Goal: Task Accomplishment & Management: Complete application form

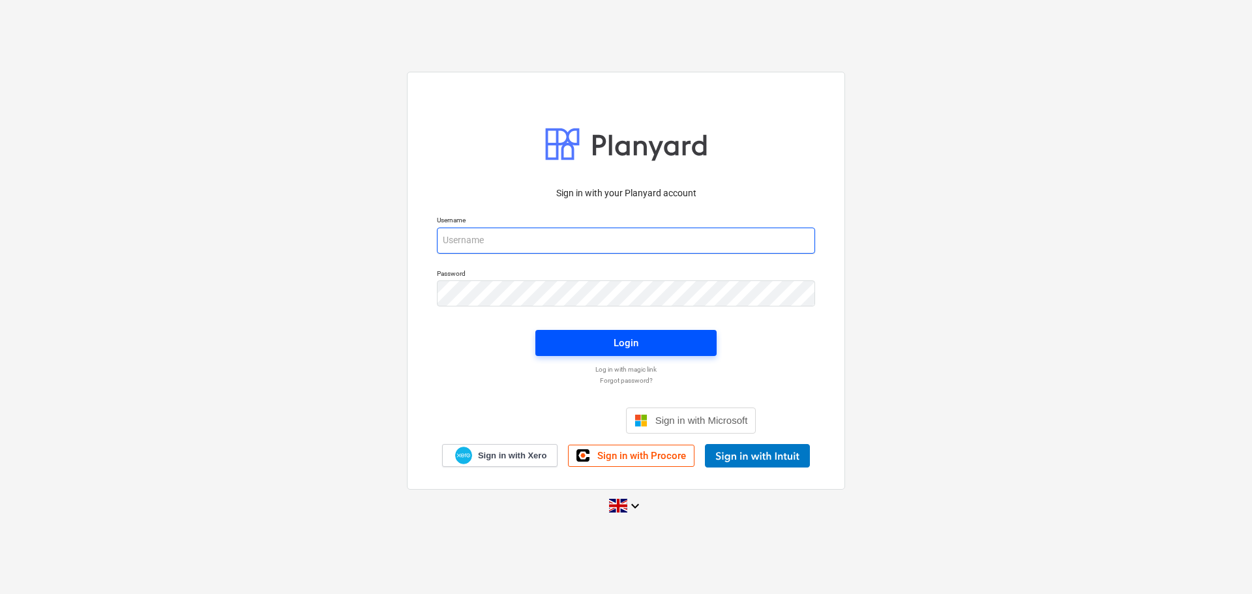
type input "[PERSON_NAME][EMAIL_ADDRESS][PERSON_NAME][DOMAIN_NAME]"
click at [632, 343] on div "Login" at bounding box center [625, 342] width 25 height 17
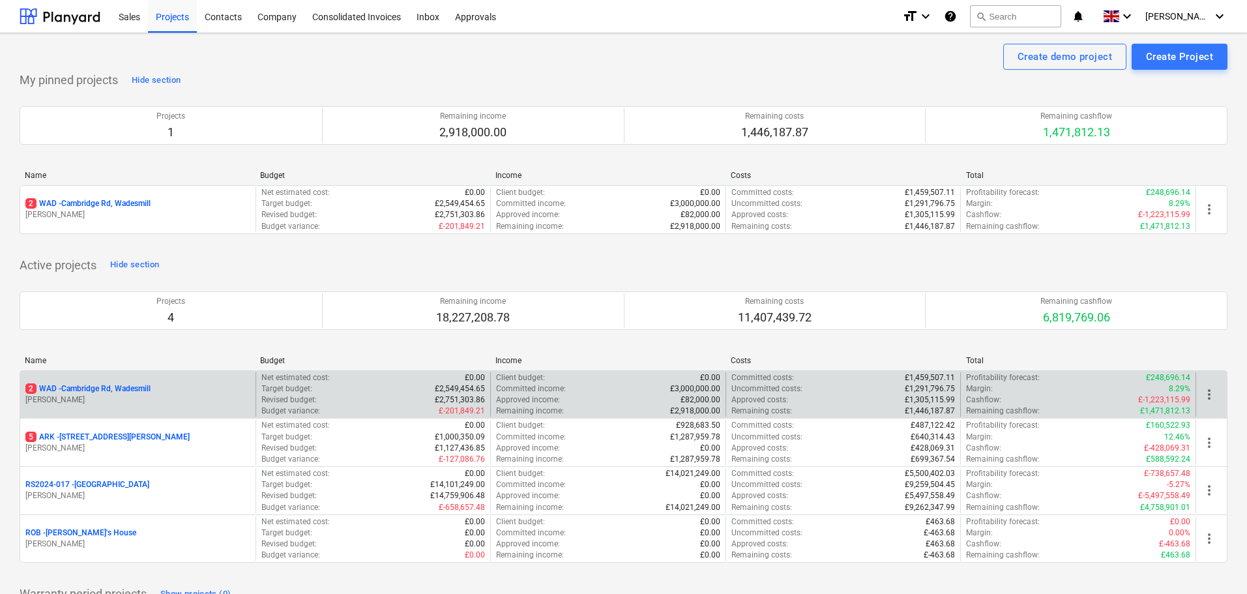
click at [93, 390] on p "2 WAD - Cambridge Rd, Wadesmill" at bounding box center [87, 388] width 125 height 11
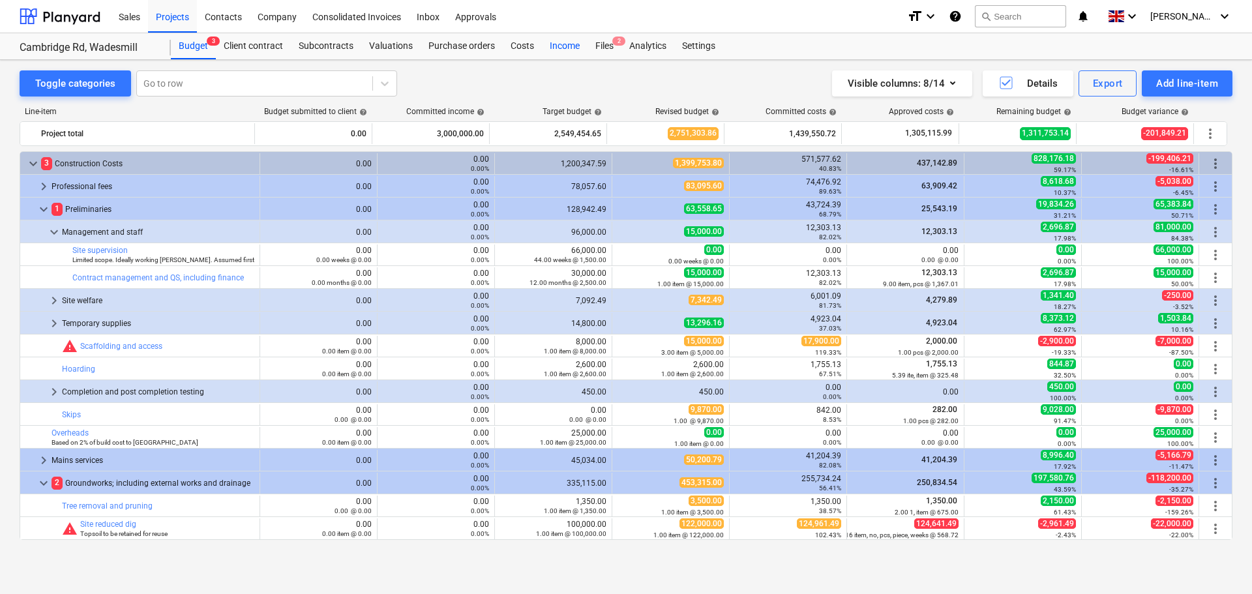
click at [523, 44] on div "Costs" at bounding box center [522, 46] width 39 height 26
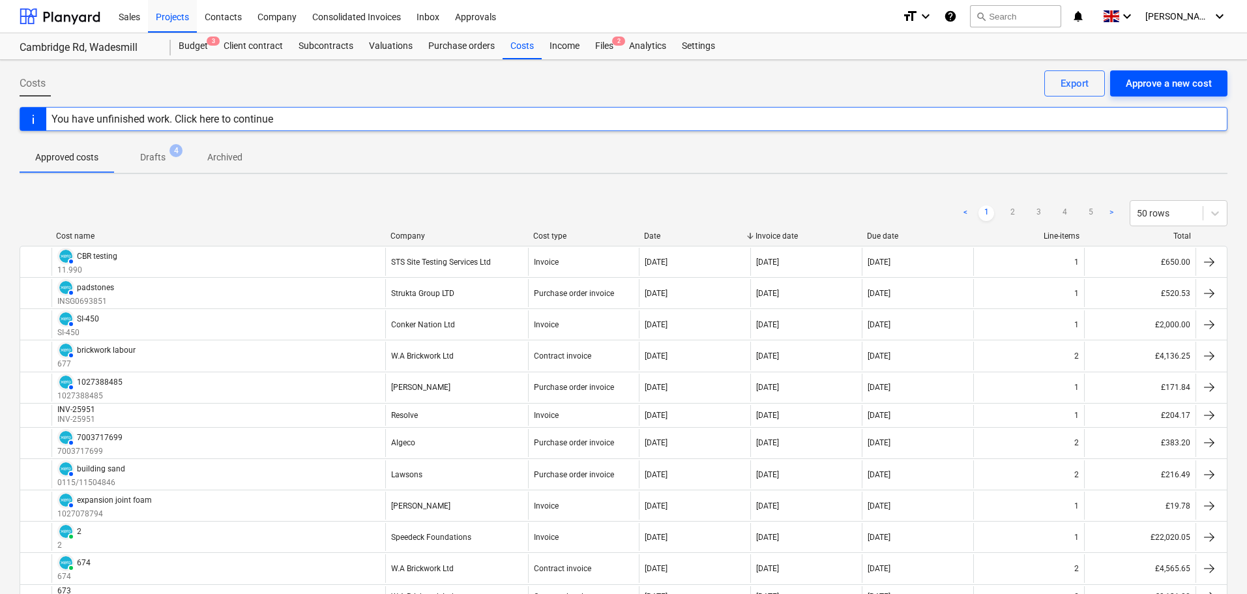
click at [1161, 81] on div "Approve a new cost" at bounding box center [1169, 83] width 86 height 17
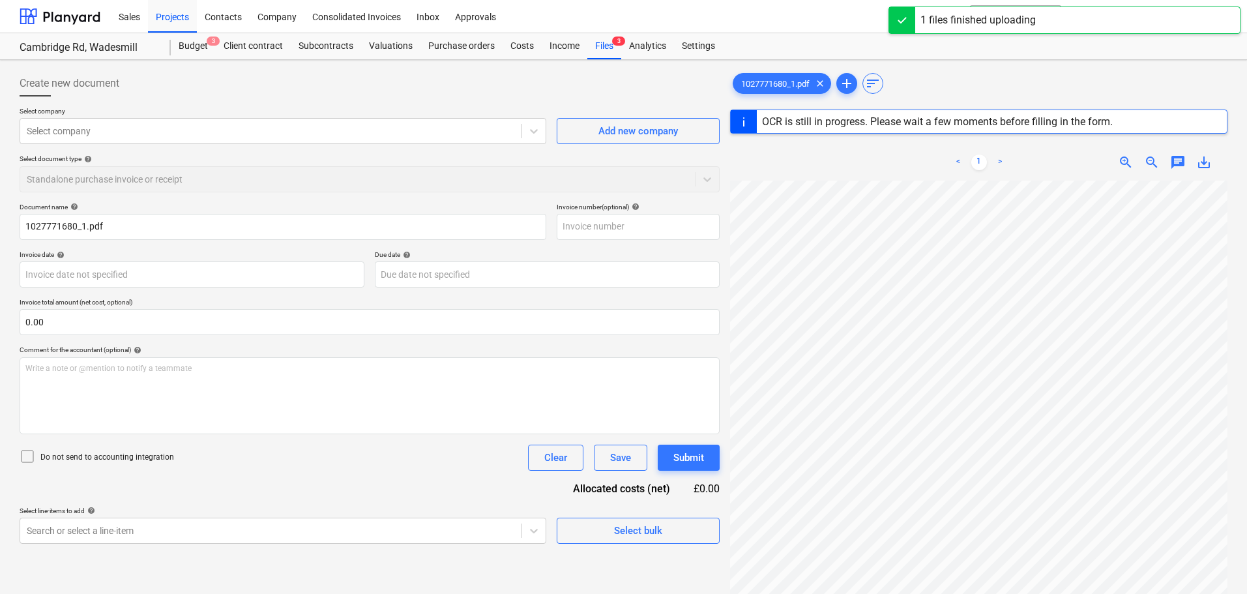
type input "1027771680"
type input "[DATE]"
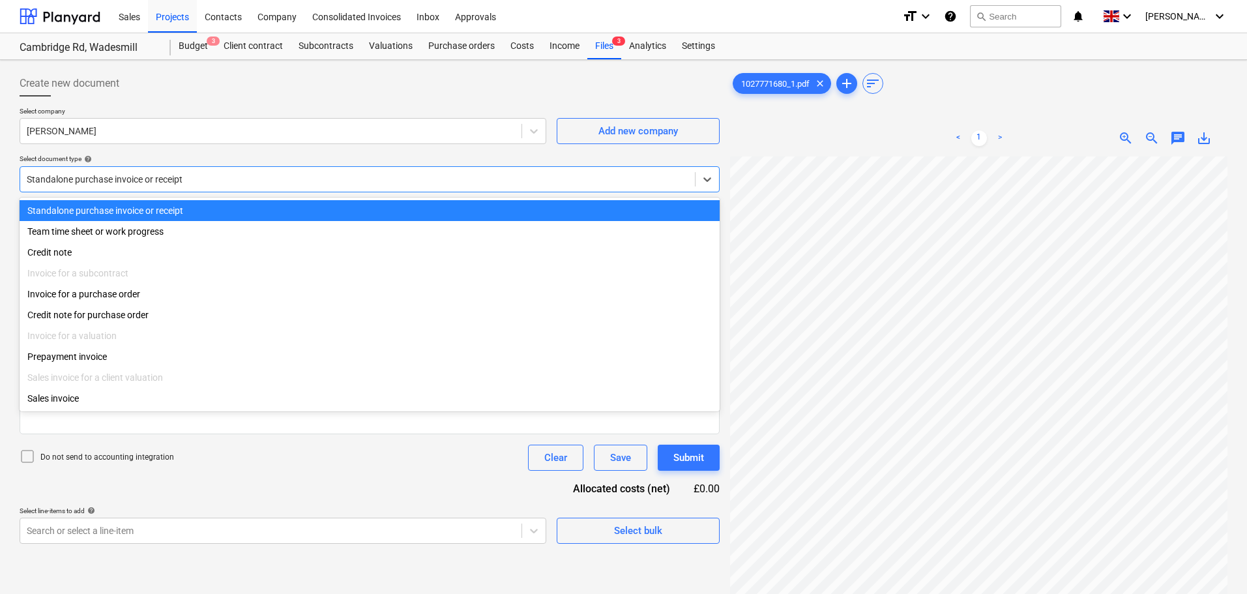
click at [157, 181] on div at bounding box center [358, 179] width 662 height 13
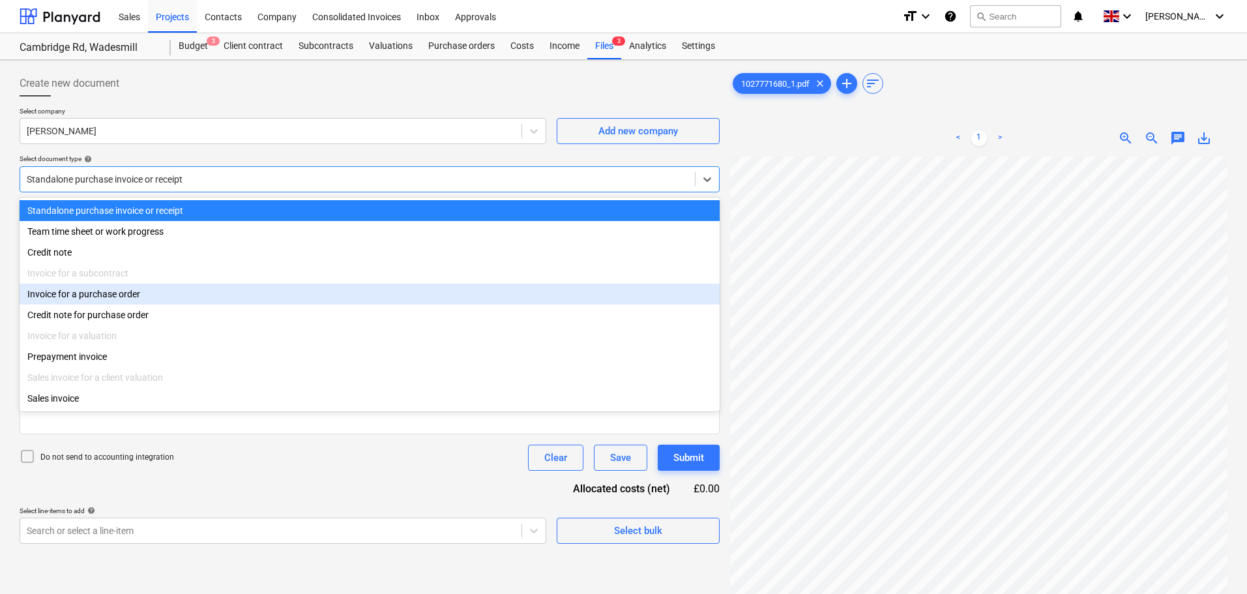
click at [117, 300] on div "Invoice for a purchase order" at bounding box center [370, 294] width 700 height 21
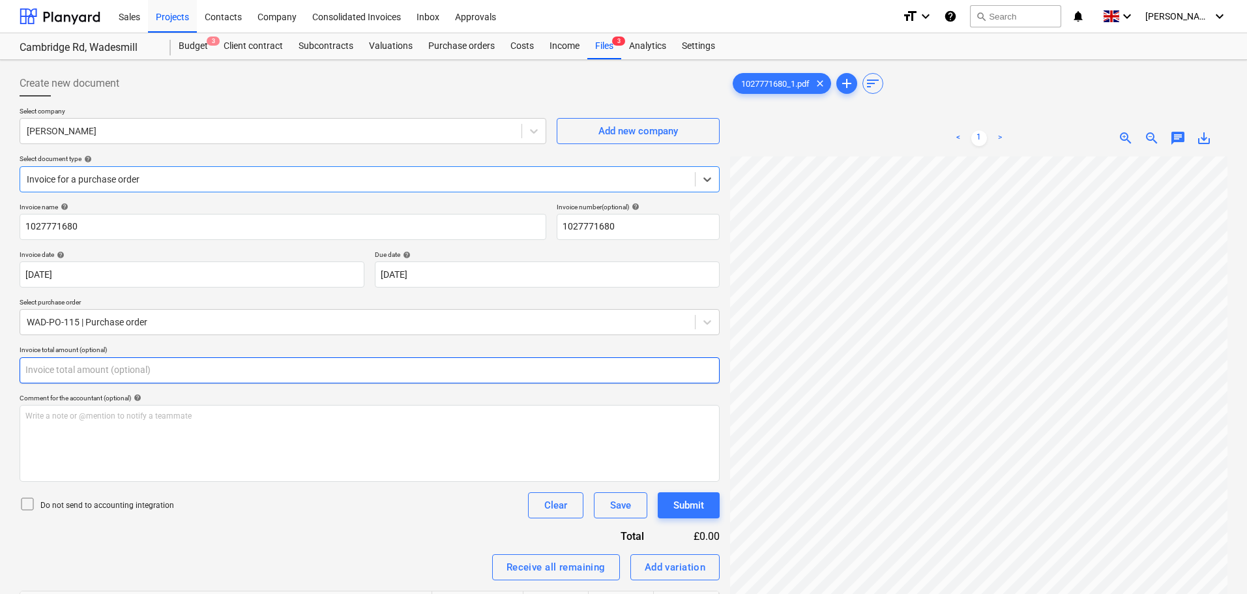
click at [66, 368] on input "text" at bounding box center [370, 370] width 700 height 26
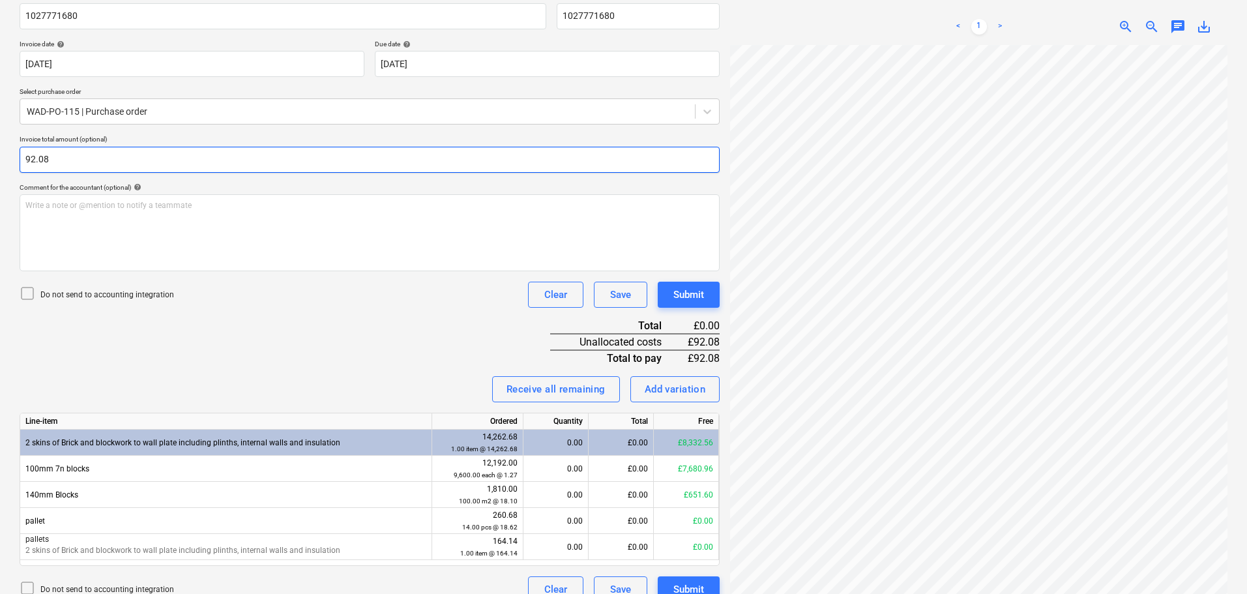
scroll to position [229, 0]
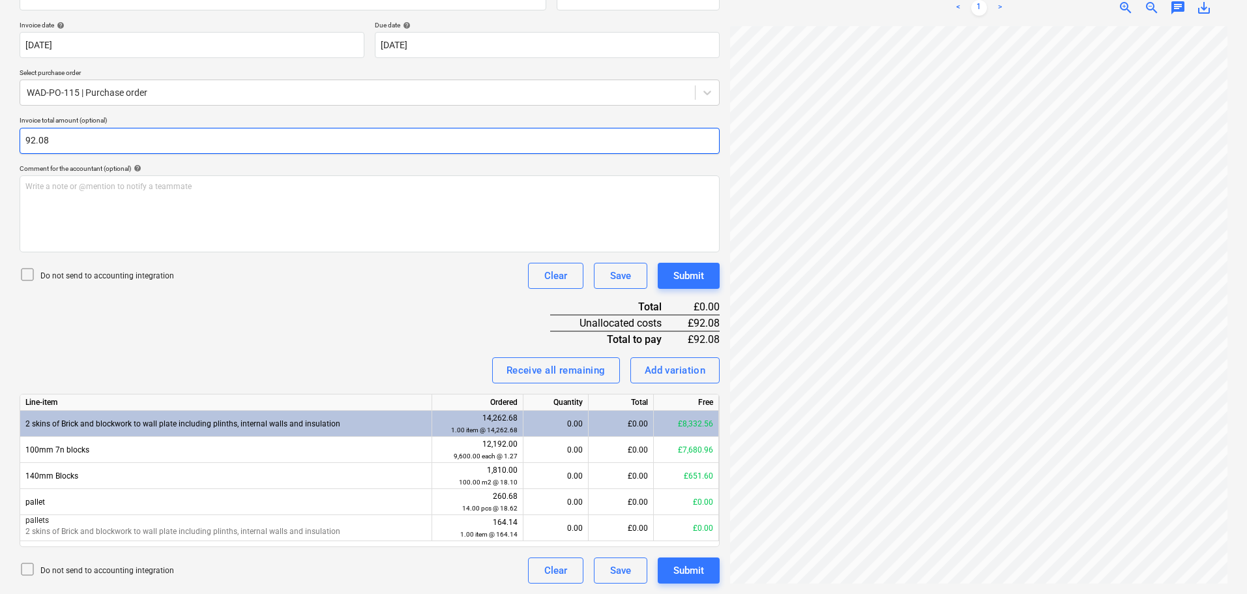
type input "92.08"
click at [213, 351] on div "Invoice name help 1027771680 Invoice number (optional) help 1027771680 Invoice …" at bounding box center [370, 278] width 700 height 610
click at [673, 372] on div "Add variation" at bounding box center [675, 370] width 61 height 17
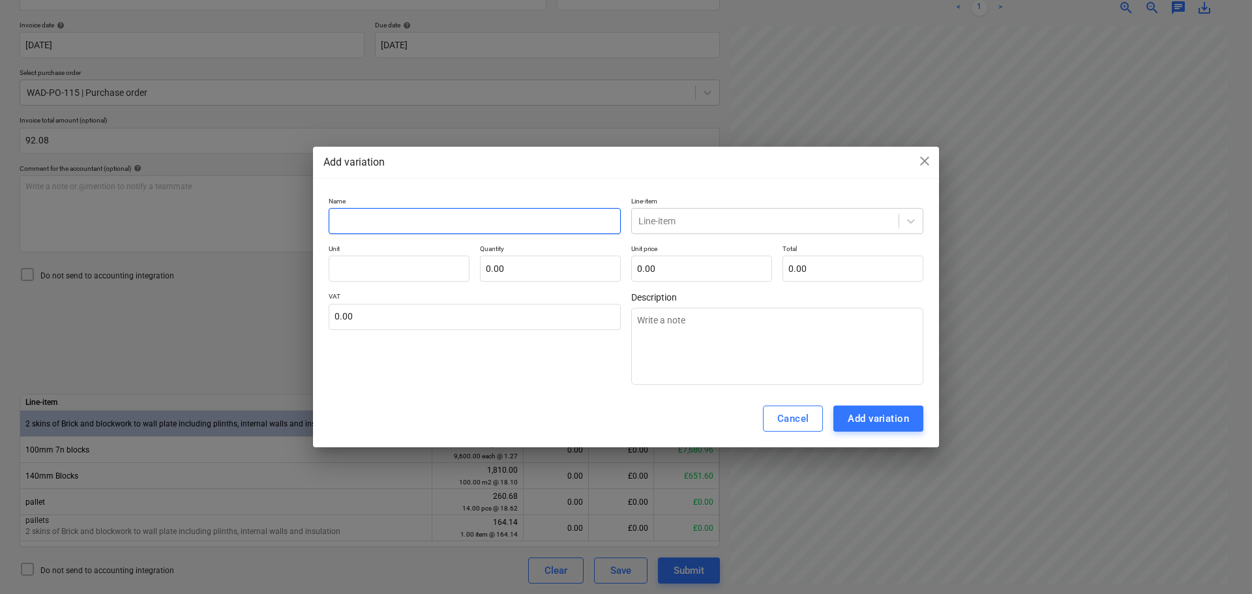
click at [409, 215] on input "text" at bounding box center [475, 221] width 292 height 26
type input "D"
type textarea "x"
type input "Do"
type textarea "x"
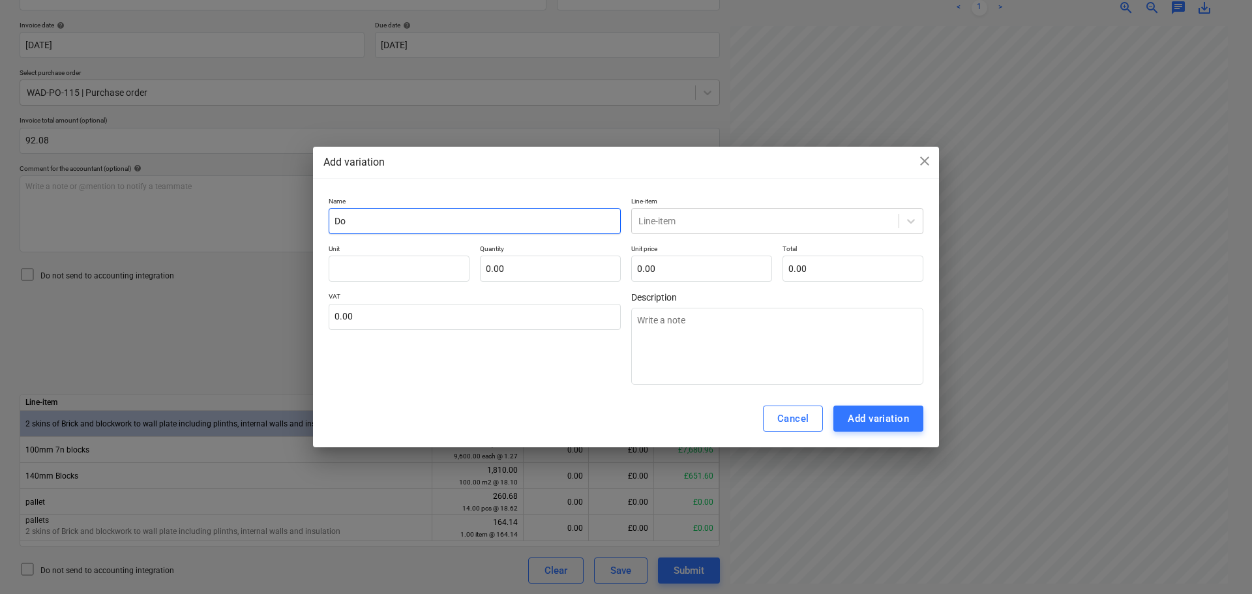
type input "Dow"
type textarea "x"
type input "Dow"
type textarea "x"
type input "Dow c"
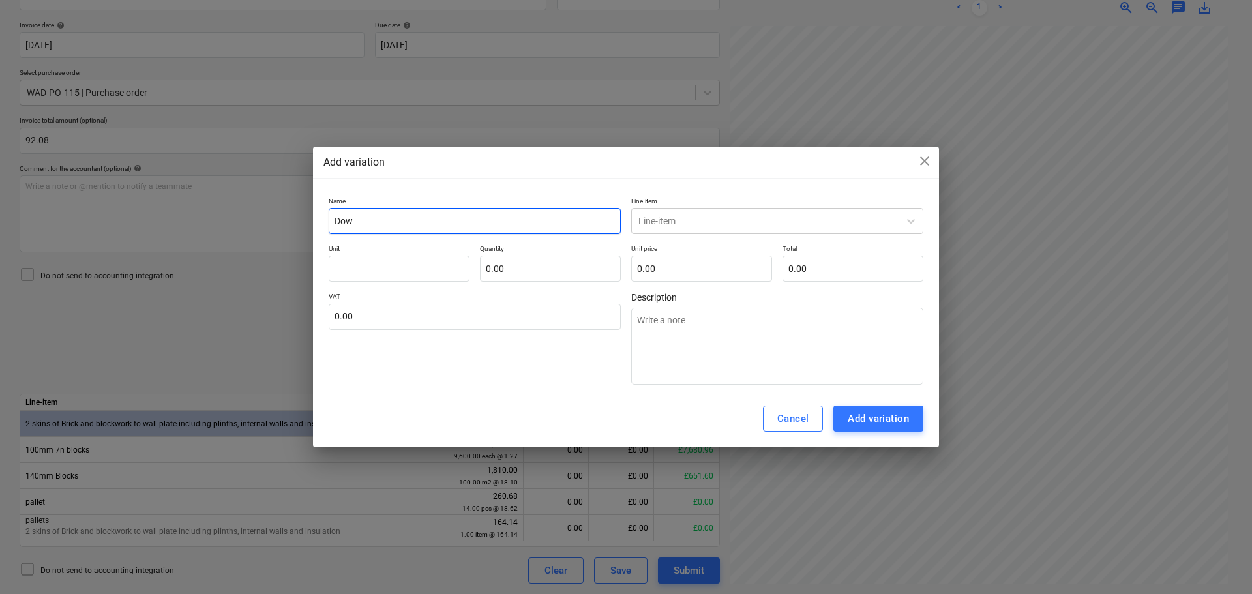
type textarea "x"
type input "Dow co"
type textarea "x"
type input "Dow cor"
type textarea "x"
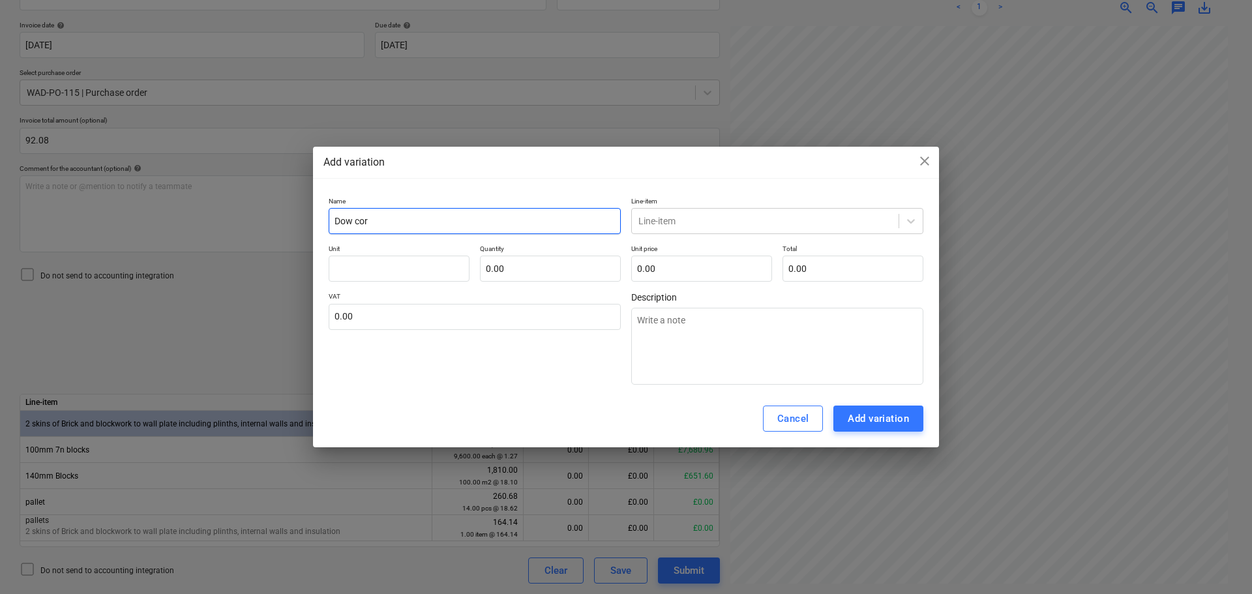
type input "Dow corn"
type textarea "x"
type input "Dow corni"
type textarea "x"
type input "Dow [PERSON_NAME]"
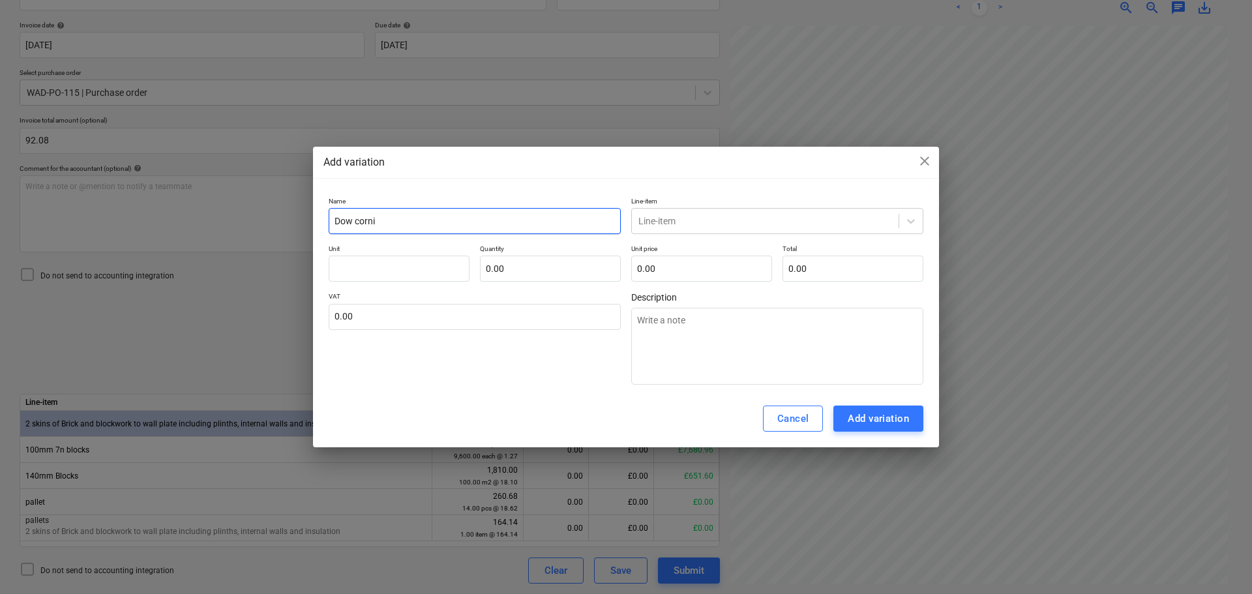
type textarea "x"
type input "Dow corning"
type textarea "x"
type input "Dow corning"
type textarea "x"
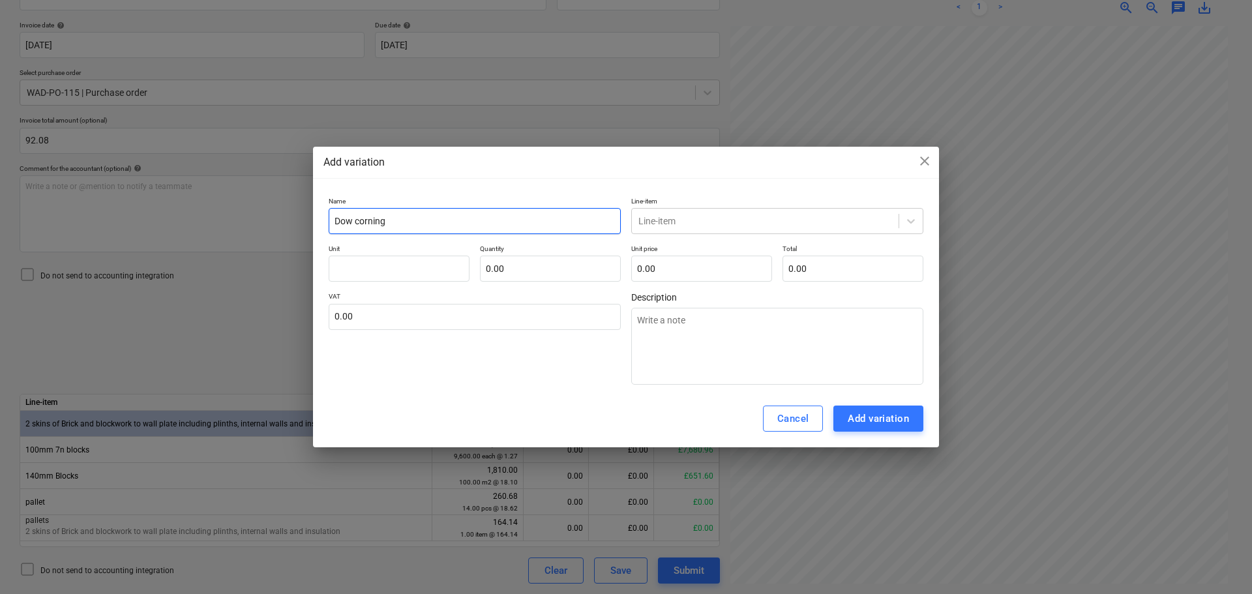
type input "Dow corning f"
type textarea "x"
type input "Dow corning fi"
type textarea "x"
type input "Dow corning fir"
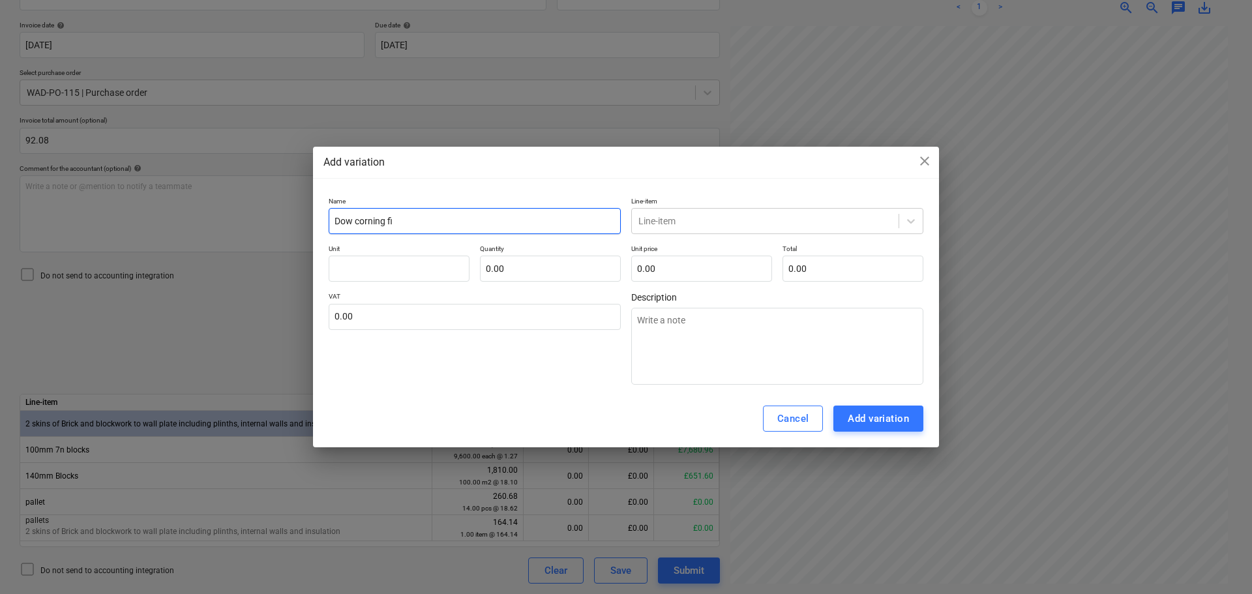
type textarea "x"
type input "Dow corning fire"
type textarea "x"
type input "Dow corning fire"
type textarea "x"
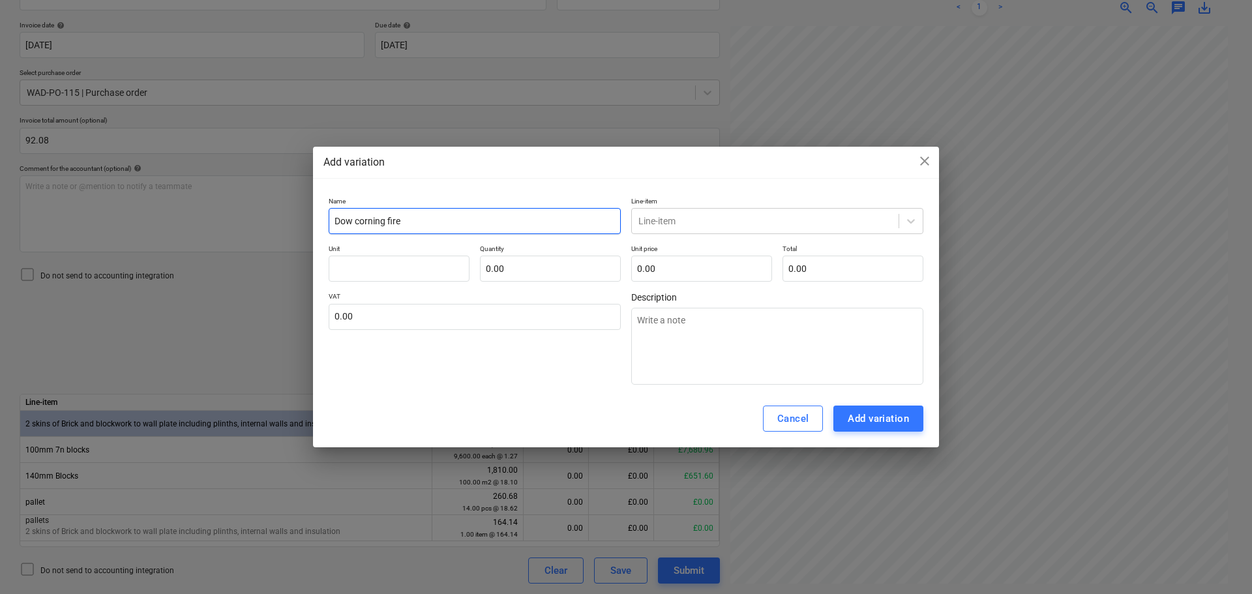
type input "Dow corning fire s"
type textarea "x"
type input "Dow corning fire se"
type textarea "x"
type input "Dow corning fire sea"
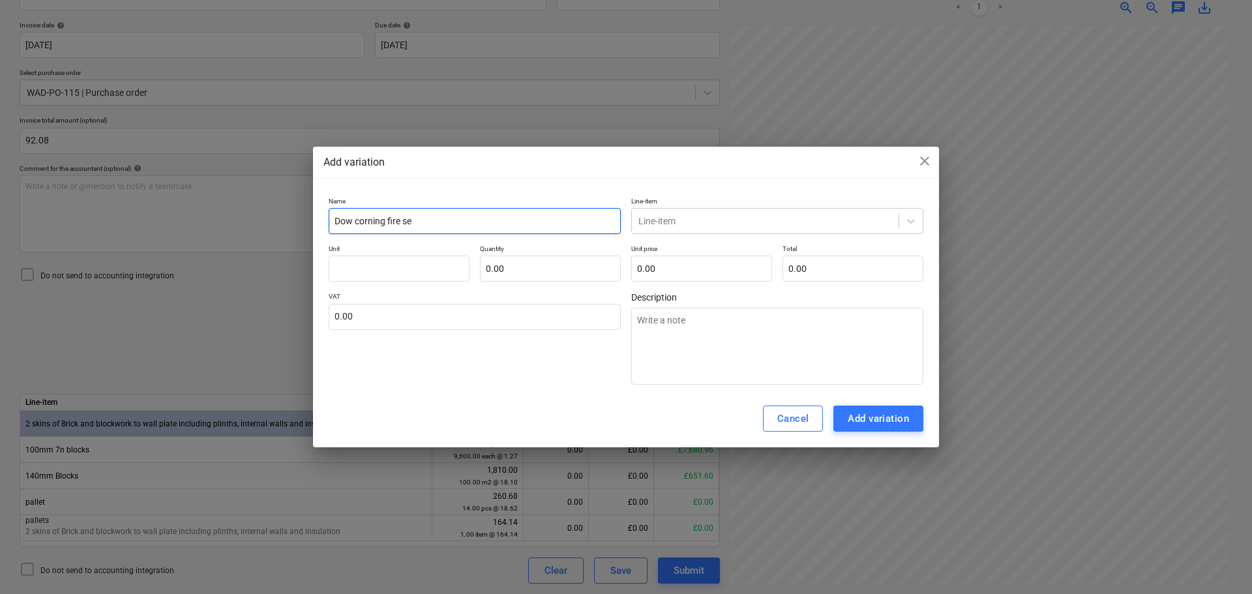
type textarea "x"
type input "Dow corning fire seal"
type textarea "x"
type input "Dow corning fire seala"
type textarea "x"
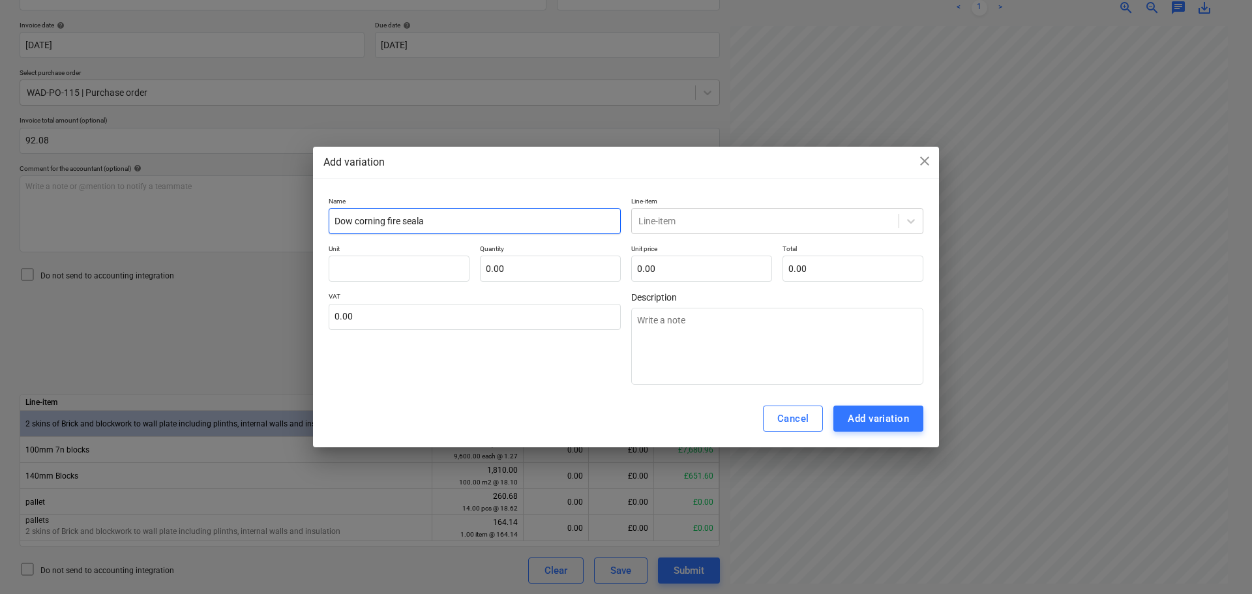
type input "Dow corning fire sealan"
type textarea "x"
type input "Dow corning fire sealant"
type textarea "x"
type input "Dow corning fire sealant"
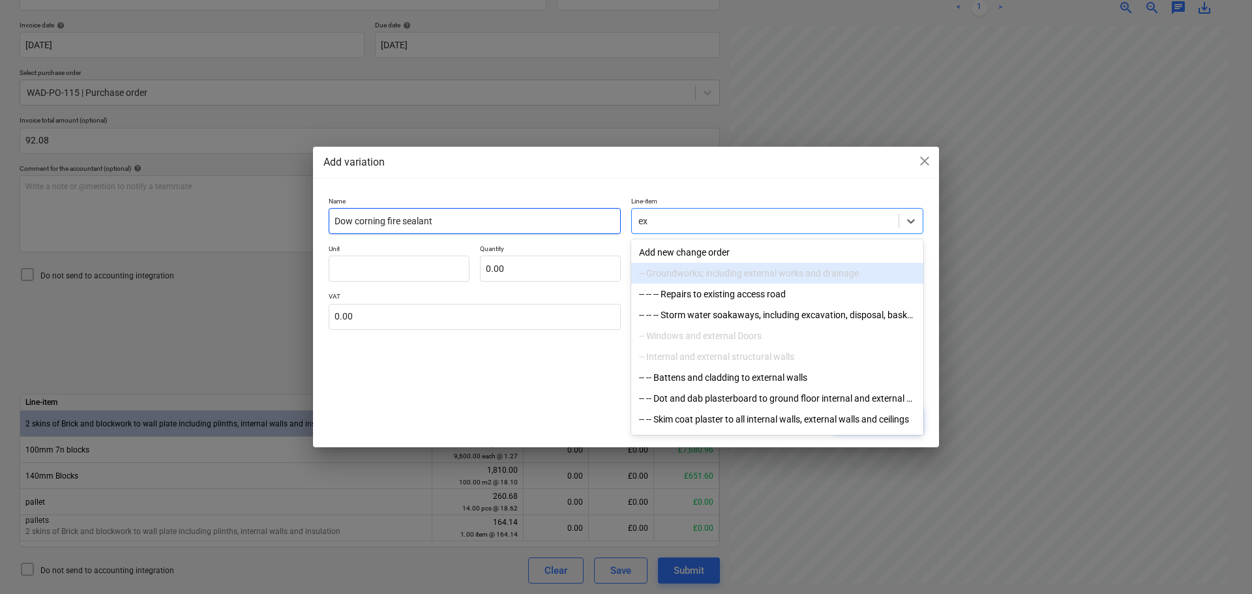
type input "e"
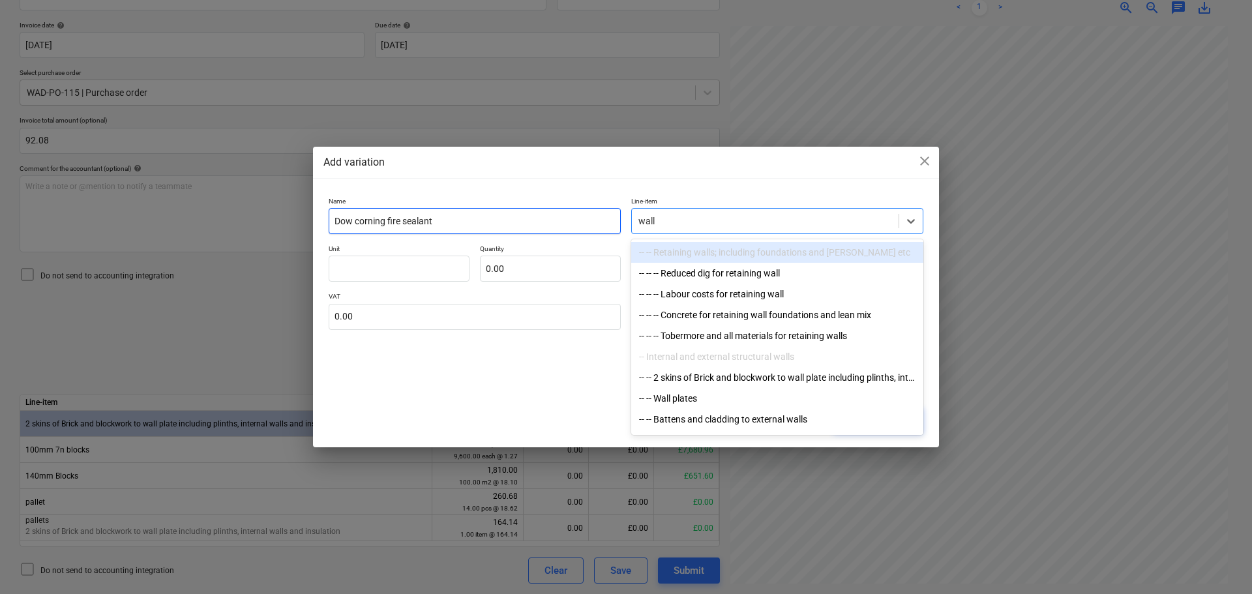
type input "walls"
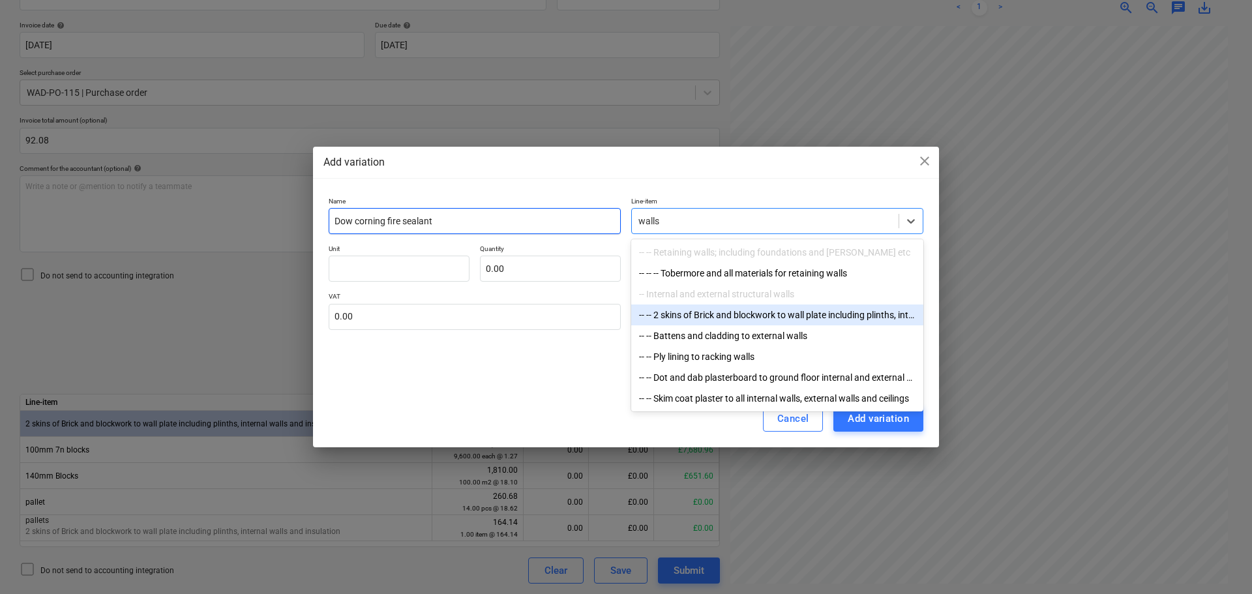
type textarea "x"
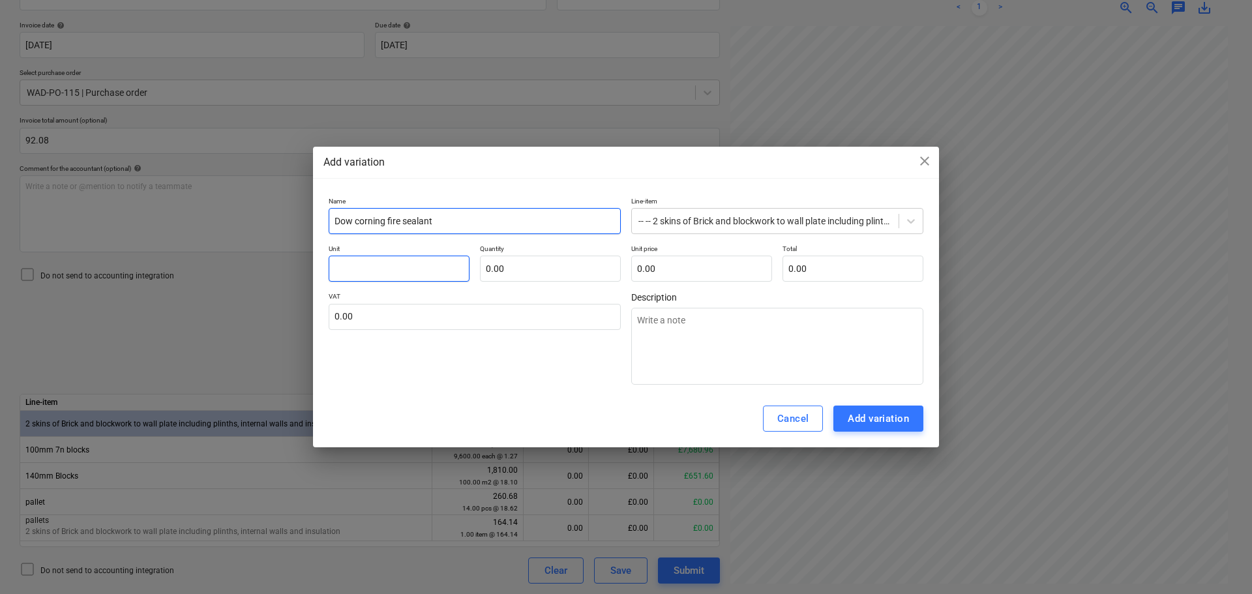
type input "i"
type textarea "x"
type input "it"
type textarea "x"
type input "ite"
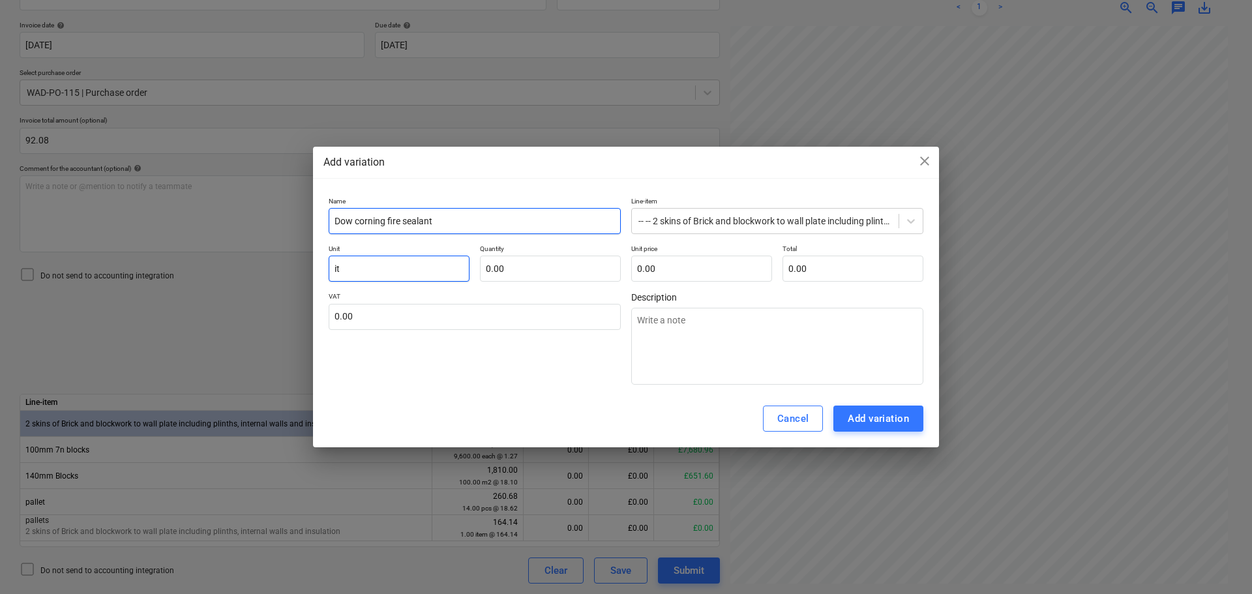
type textarea "x"
type input "item"
type textarea "x"
type input "ite"
type textarea "x"
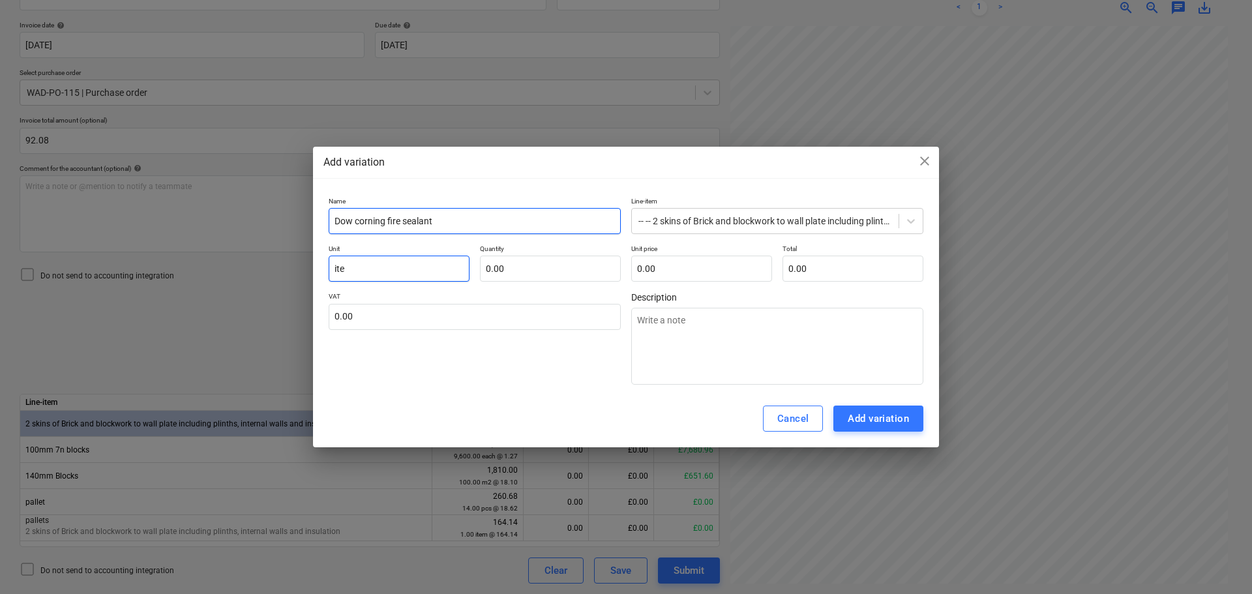
type input "it"
type textarea "x"
type input "i"
type textarea "x"
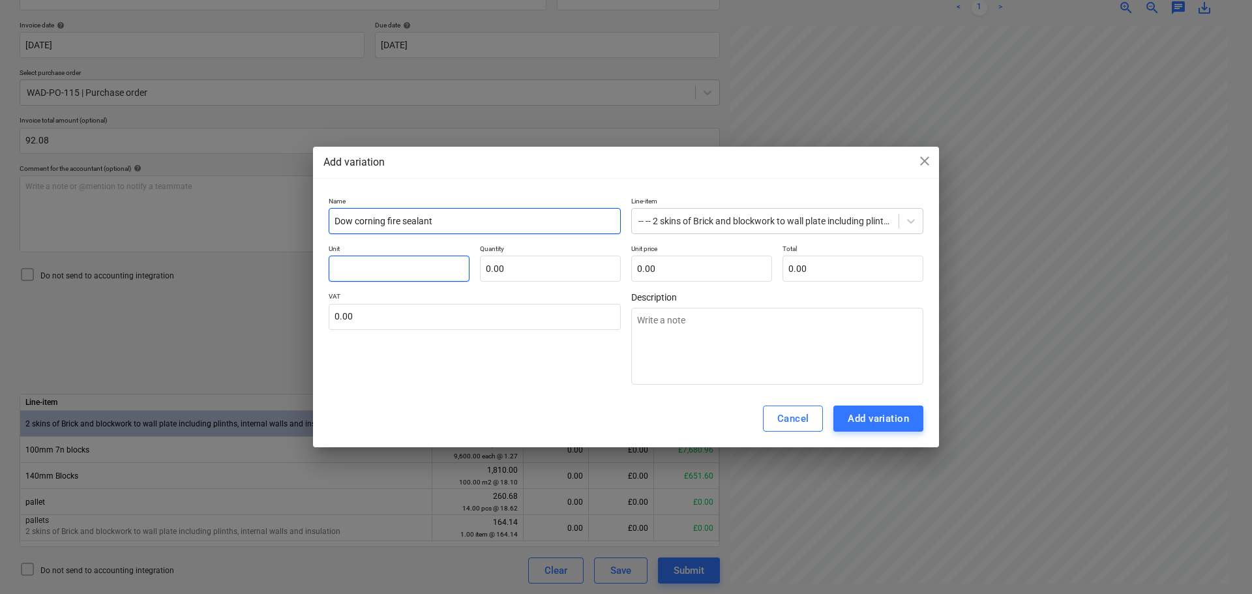
type input "p"
type textarea "x"
type input "pc"
type textarea "x"
type input "pcs"
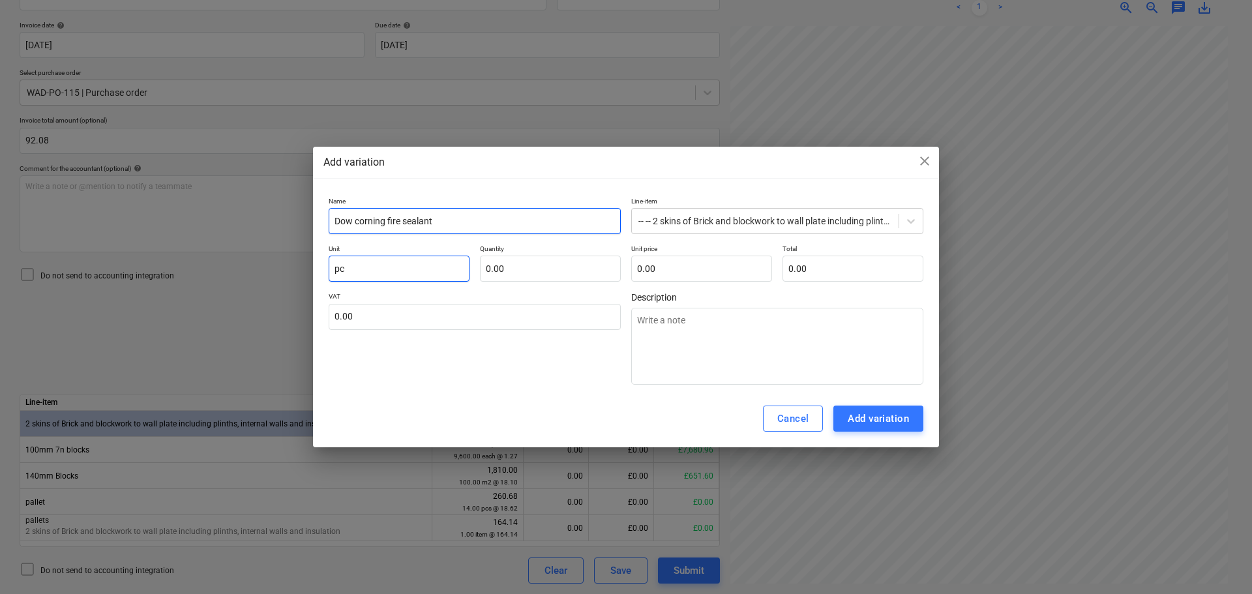
type textarea "x"
type input "pcs"
type input "1"
type textarea "x"
type input "10"
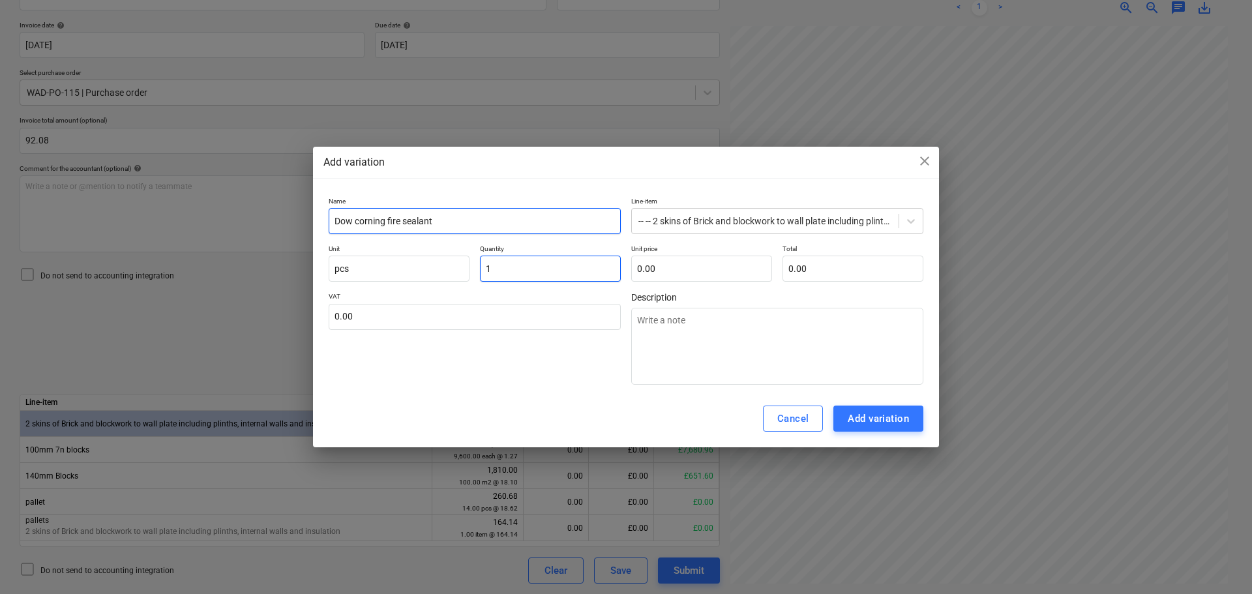
type textarea "x"
type input "10.00"
type input "8"
type textarea "x"
type input "80.00"
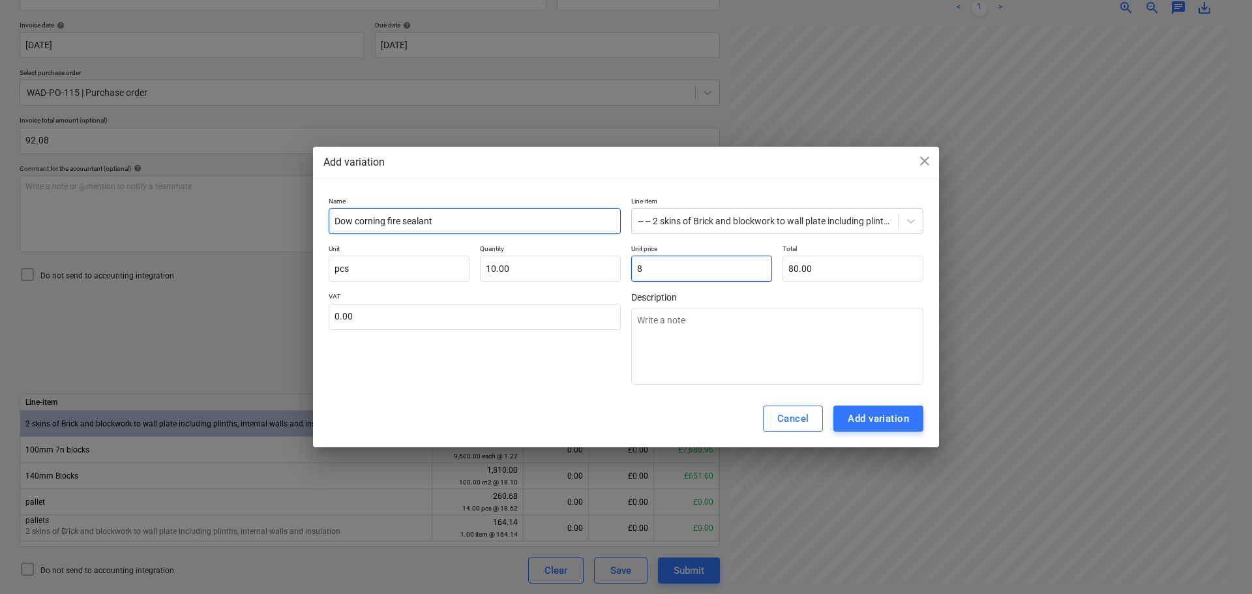
type input "8."
type textarea "x"
type input "8.4"
type textarea "x"
type input "84.00"
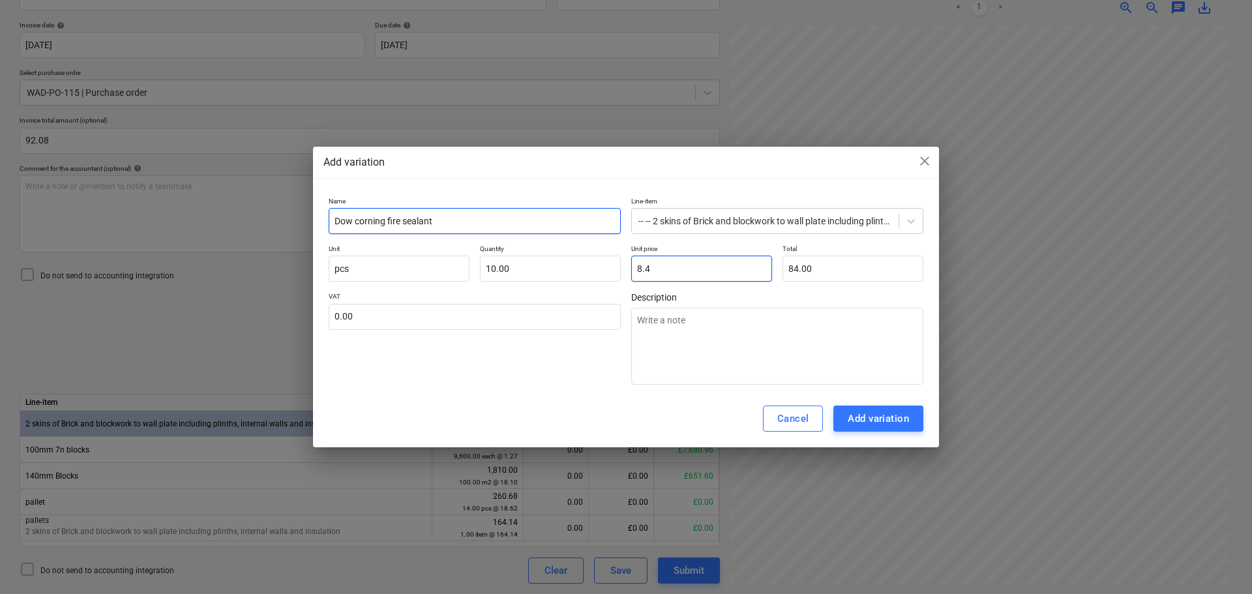
type input "8.49"
type textarea "x"
type input "84.90"
type input "8.49"
type input "84.90"
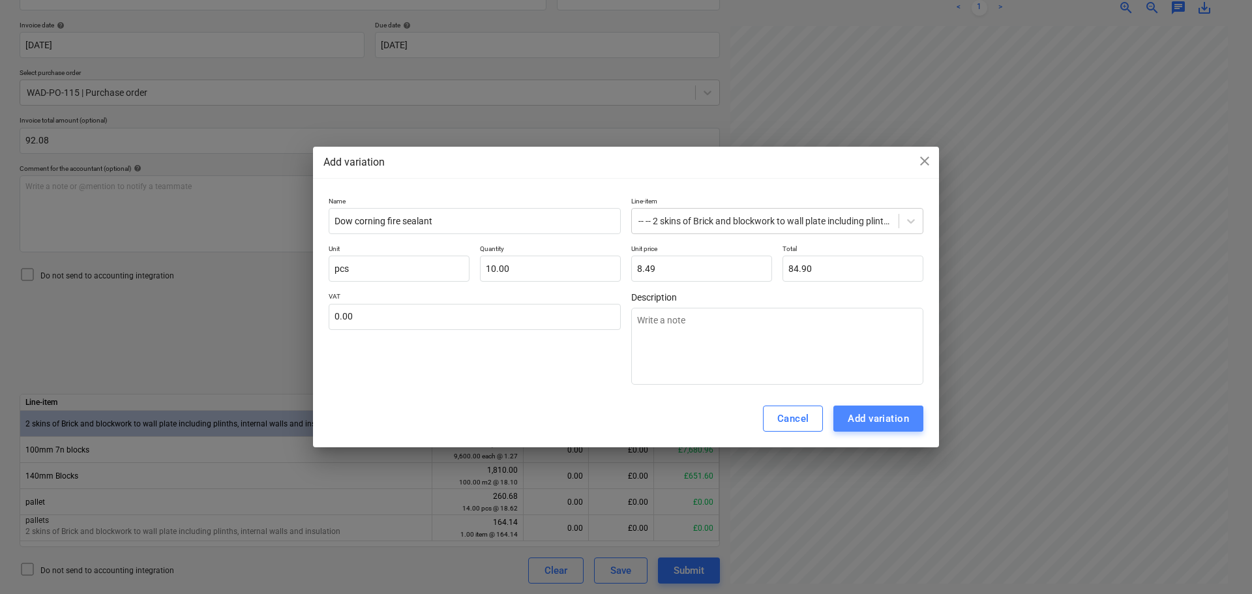
click at [892, 420] on div "Add variation" at bounding box center [877, 418] width 61 height 17
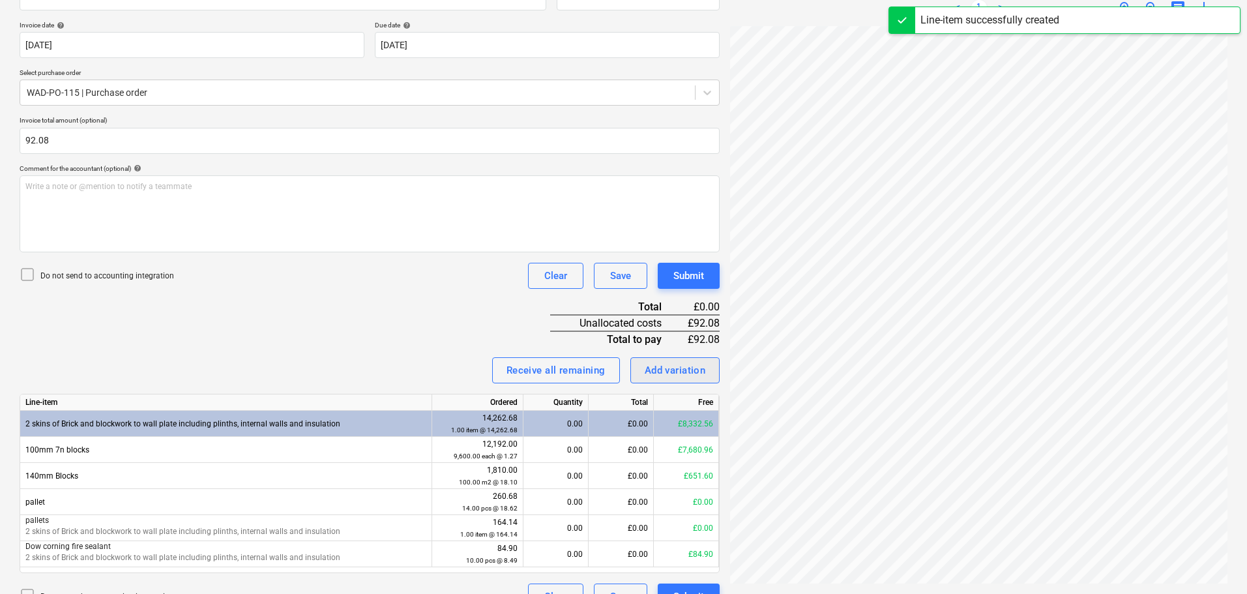
click at [681, 375] on div "Add variation" at bounding box center [675, 370] width 61 height 17
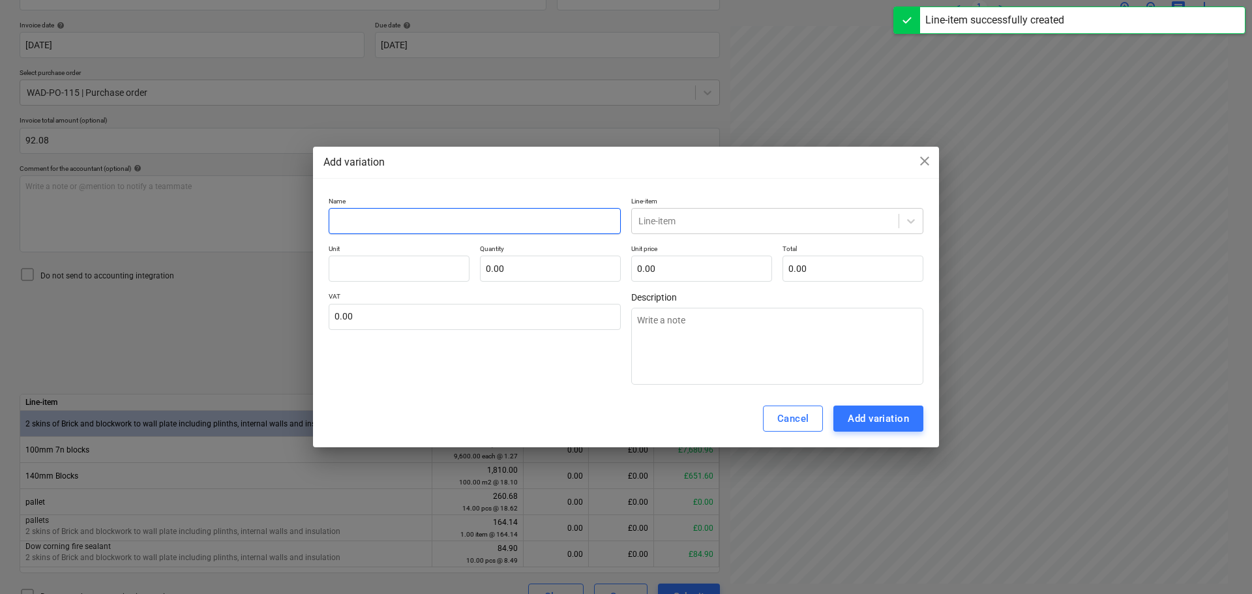
click at [376, 220] on input "text" at bounding box center [475, 221] width 292 height 26
type textarea "x"
type input "s"
type textarea "x"
type input "se"
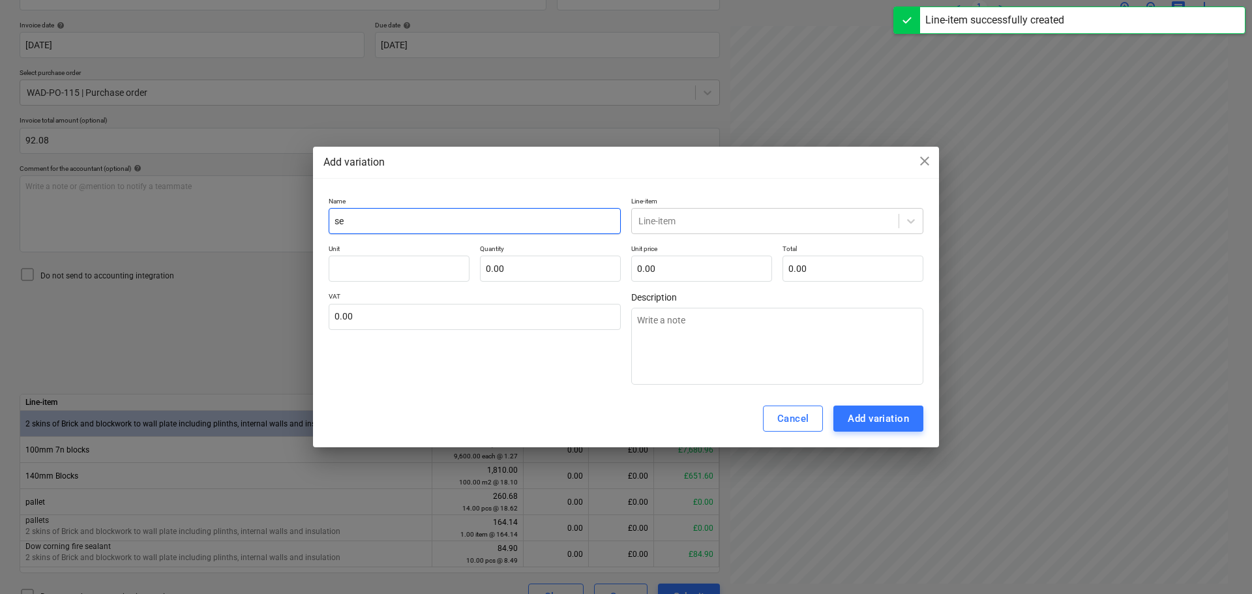
type textarea "x"
type input "sea"
type textarea "x"
type input "seal"
type textarea "x"
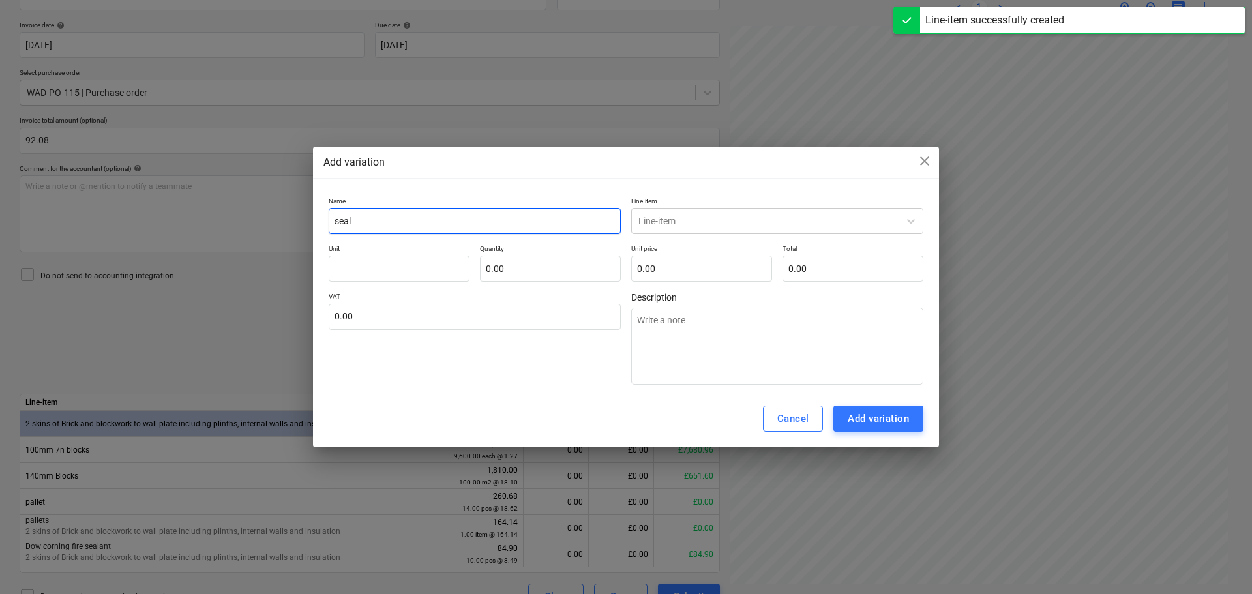
type input "seala"
type textarea "x"
type input "sealan"
type textarea "x"
type input "sealant"
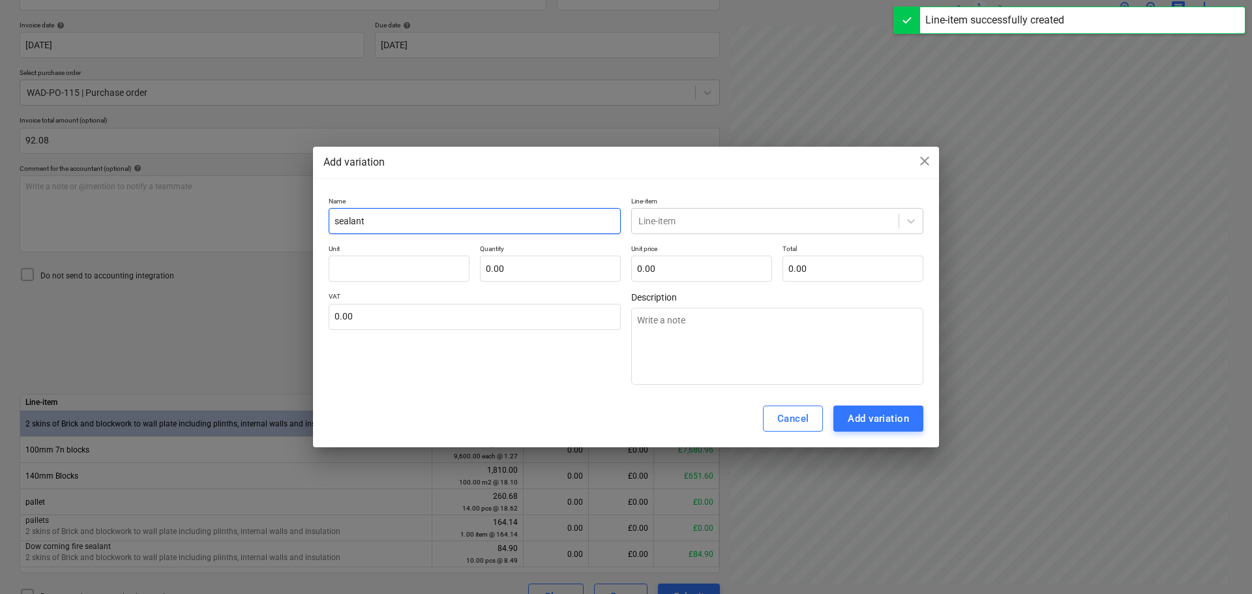
type textarea "x"
type input "sealant"
type textarea "x"
type input "sealant gu"
type textarea "x"
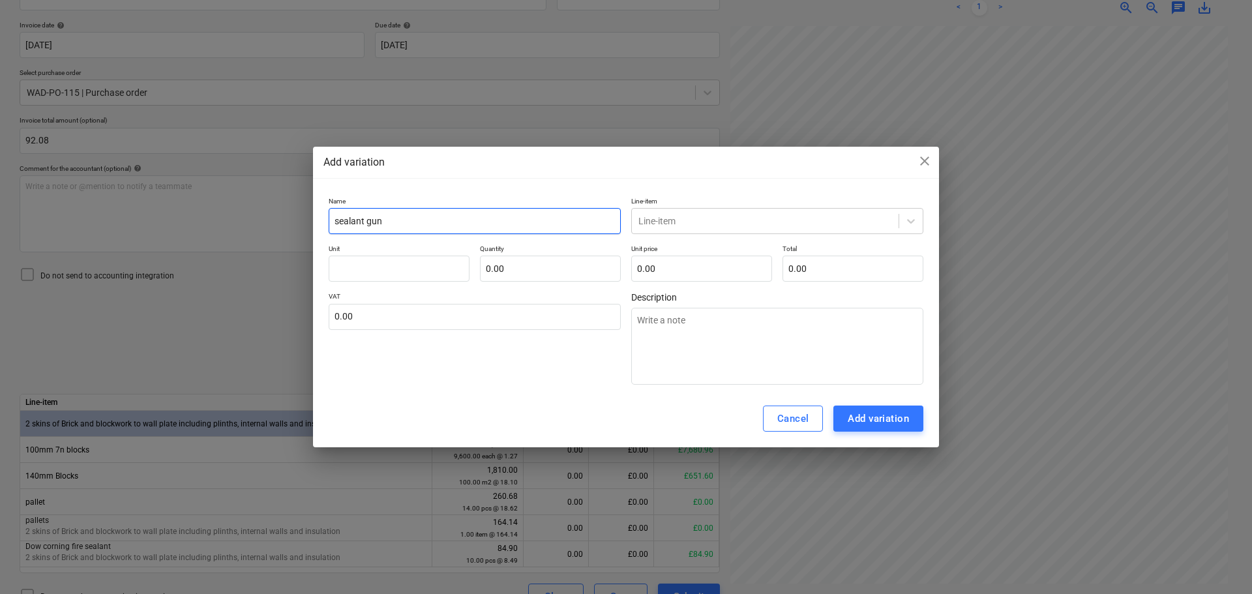
type input "sealant gun"
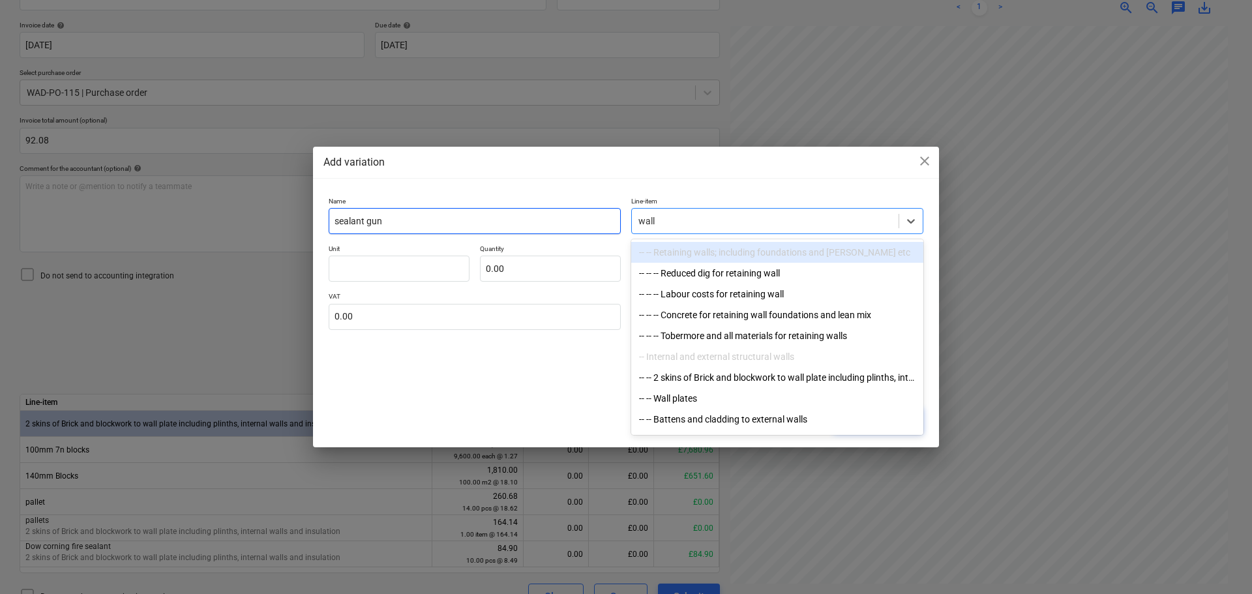
type input "walls"
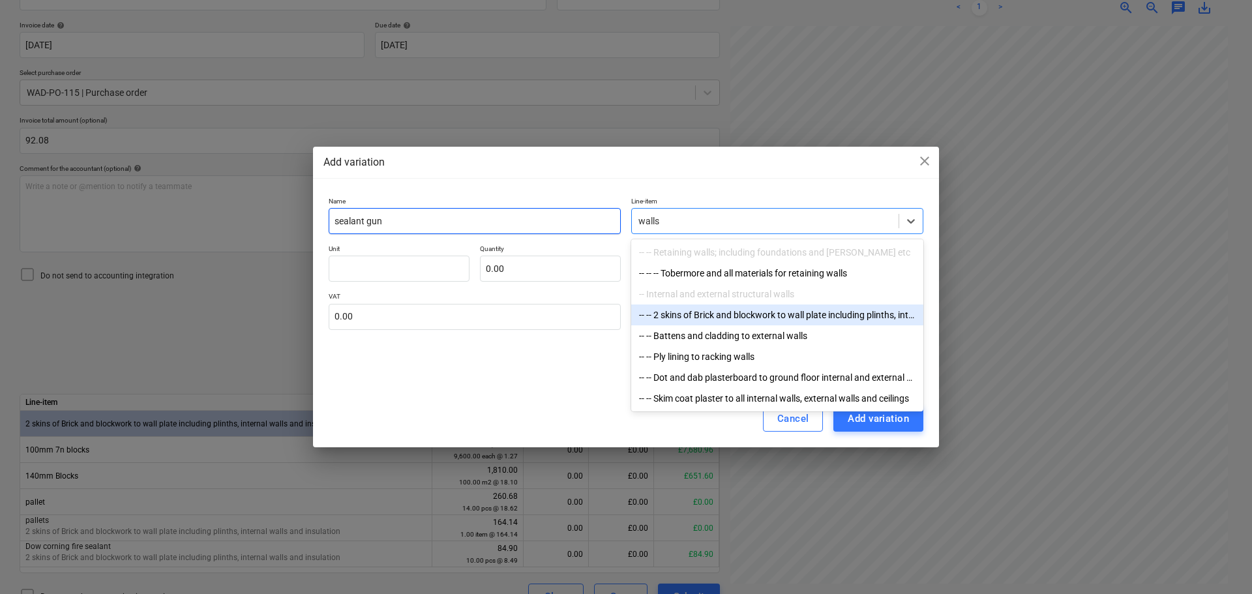
type textarea "x"
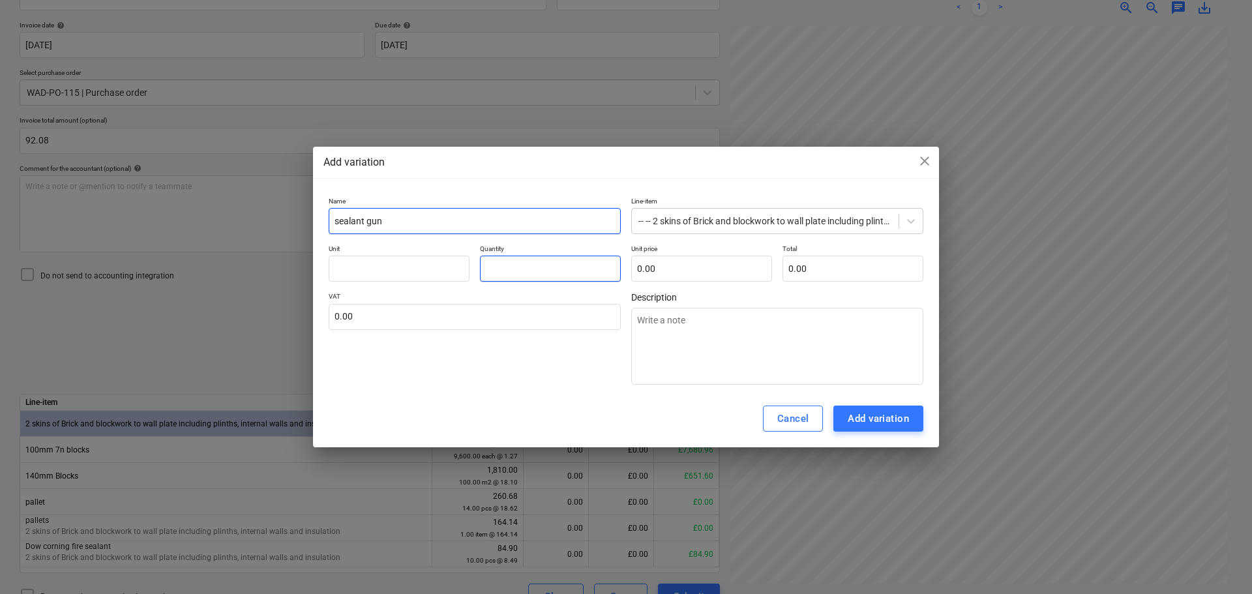
type textarea "x"
type input "1.00"
type textarea "x"
type input "7"
type input "7.00"
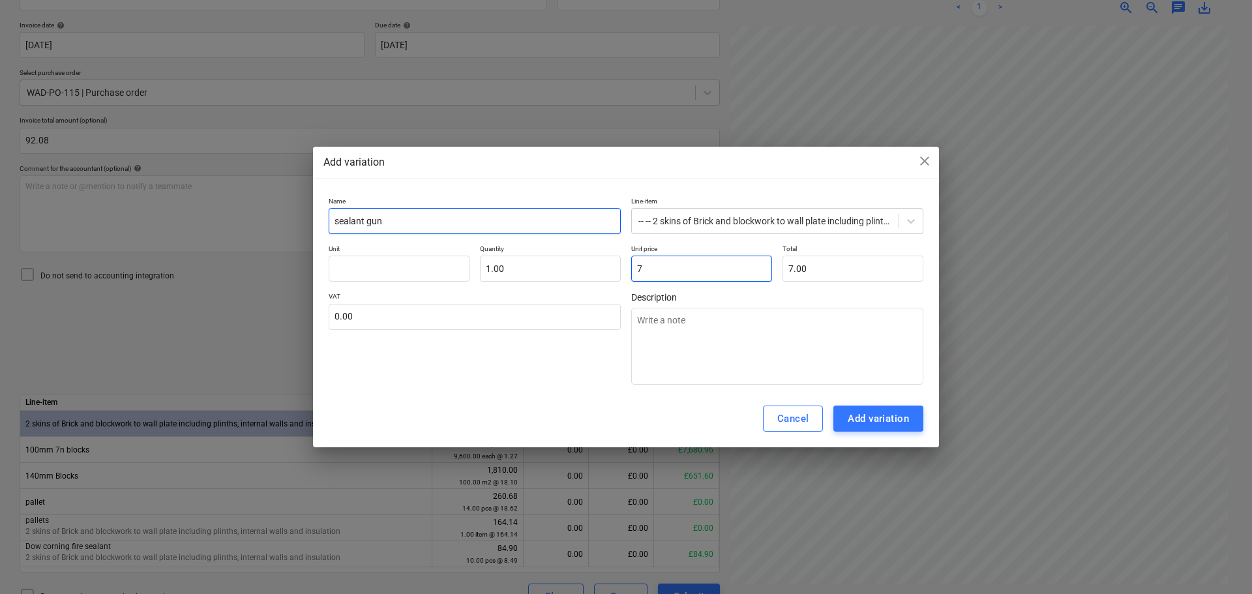
type textarea "x"
type input "7."
type textarea "x"
type input "7.1"
type input "7.10"
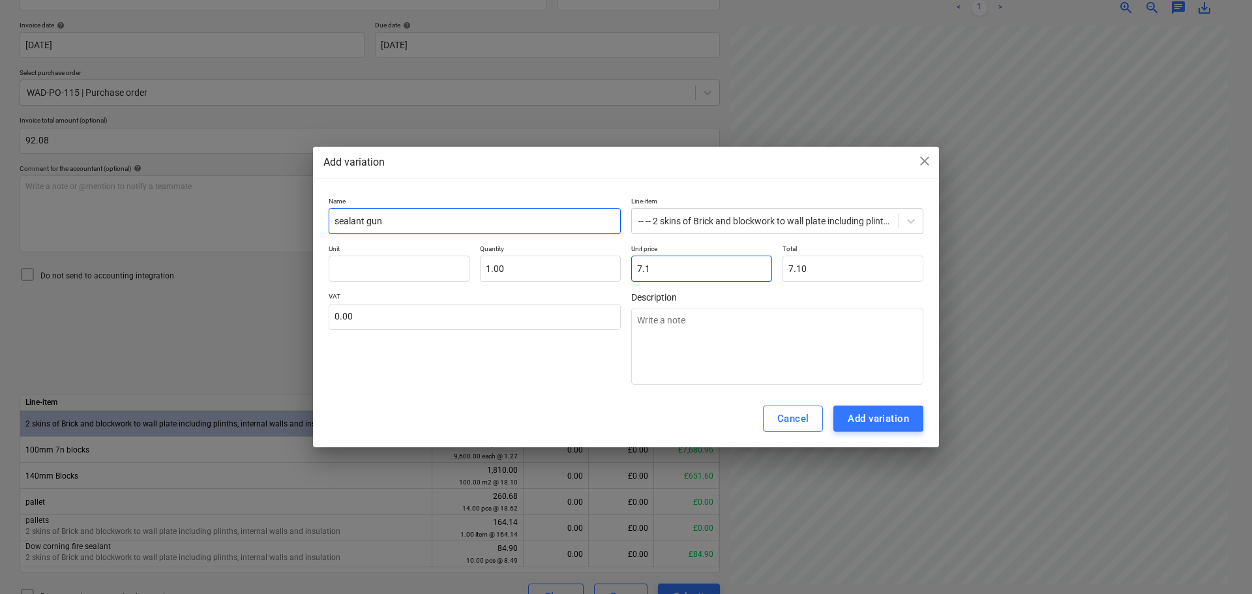
type textarea "x"
type input "7.18"
click at [888, 417] on div "Add variation" at bounding box center [877, 418] width 61 height 17
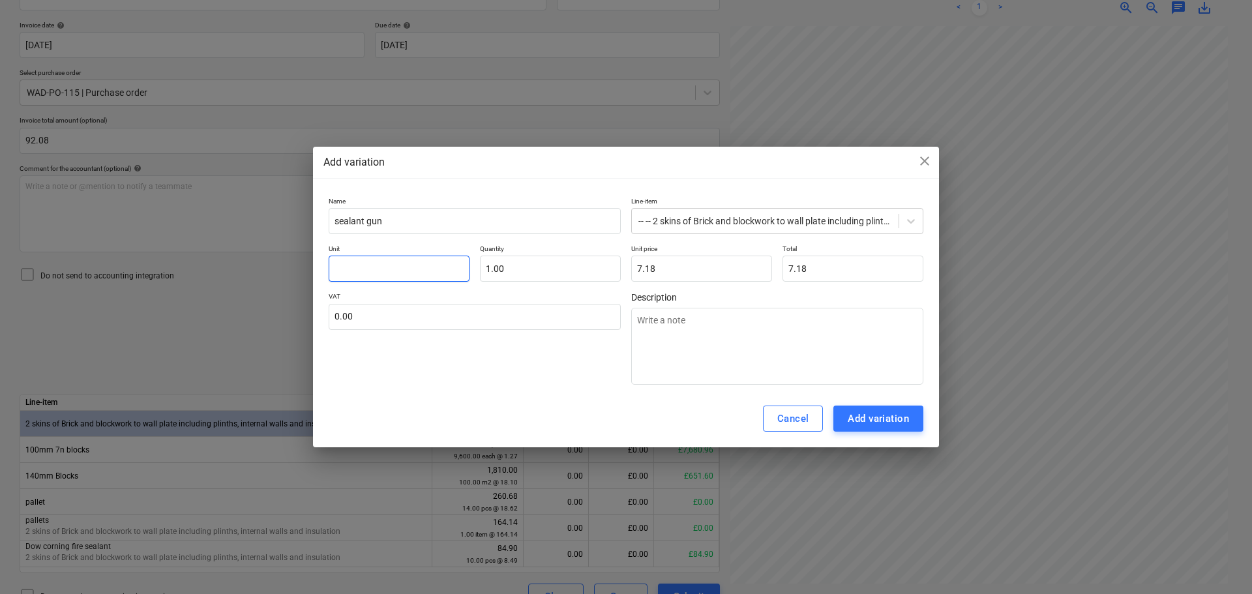
click at [386, 263] on input "text" at bounding box center [399, 269] width 141 height 26
type textarea "x"
type input "e"
type textarea "x"
type input "ea"
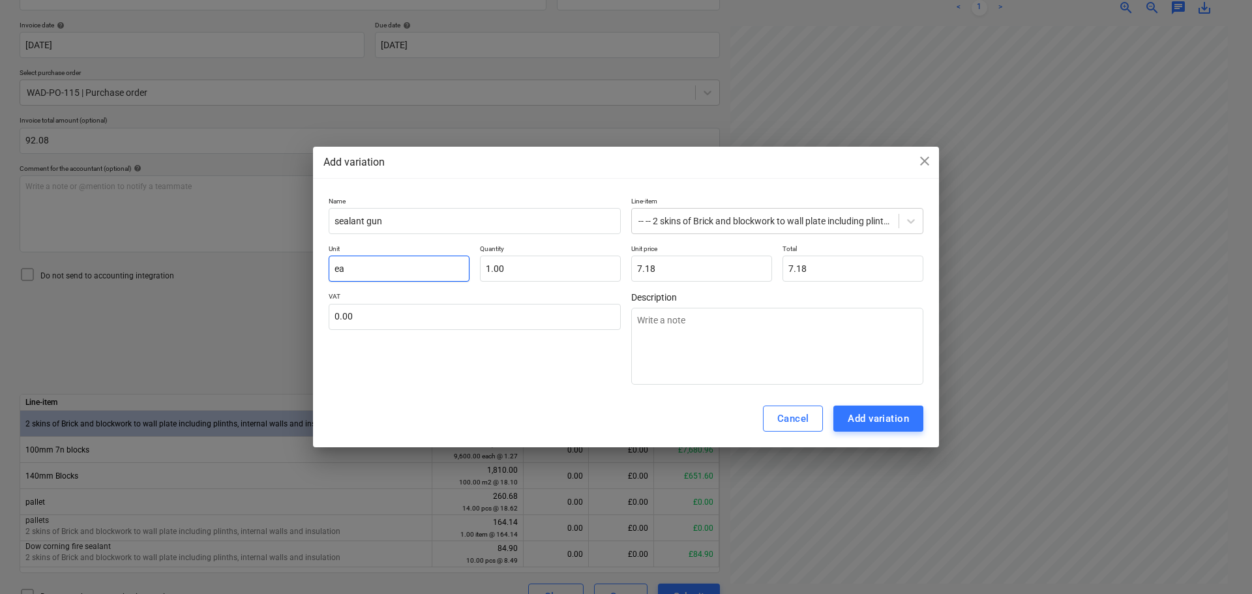
type textarea "x"
type input "eac"
type textarea "x"
type input "each"
type input "1.00"
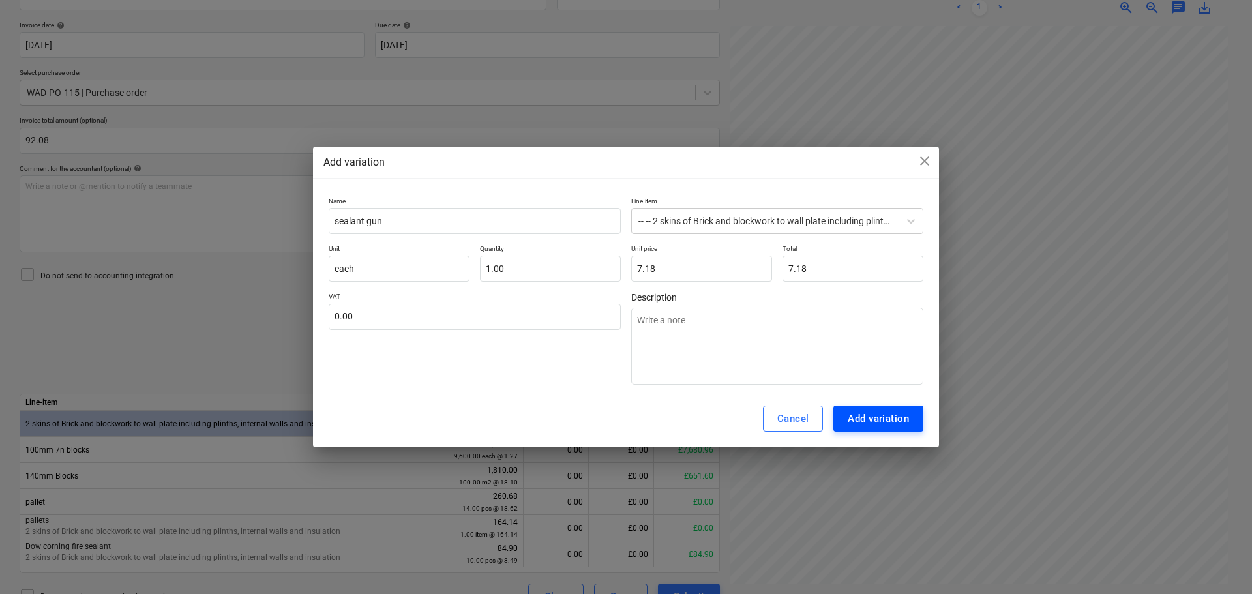
click at [881, 417] on div "Add variation" at bounding box center [877, 418] width 61 height 17
type textarea "x"
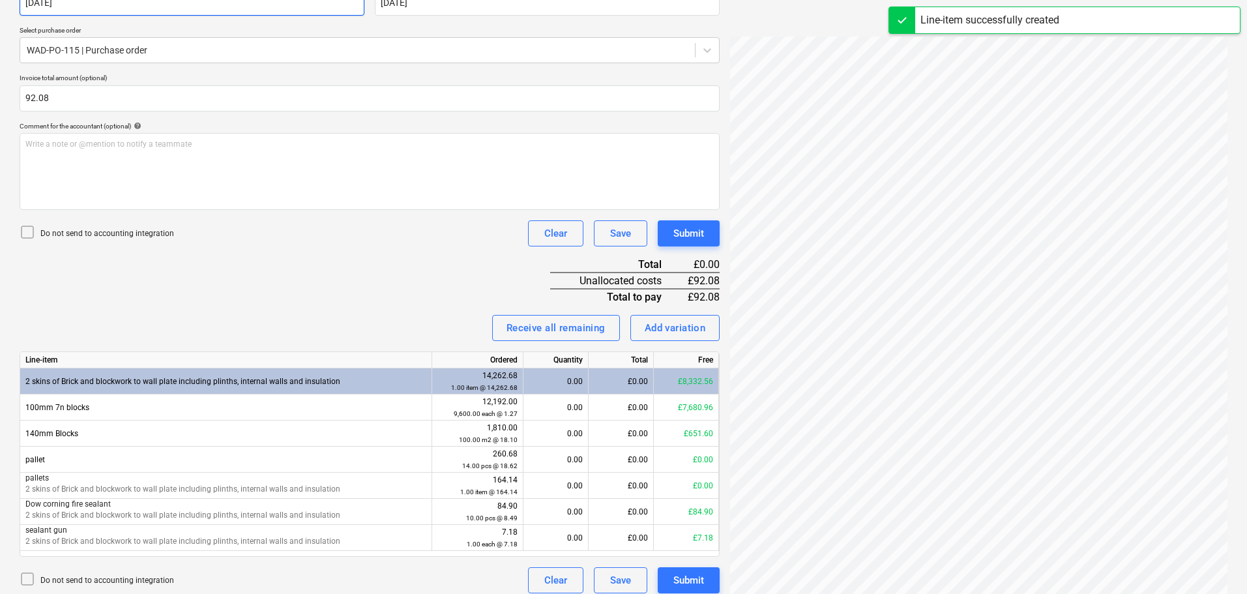
scroll to position [282, 0]
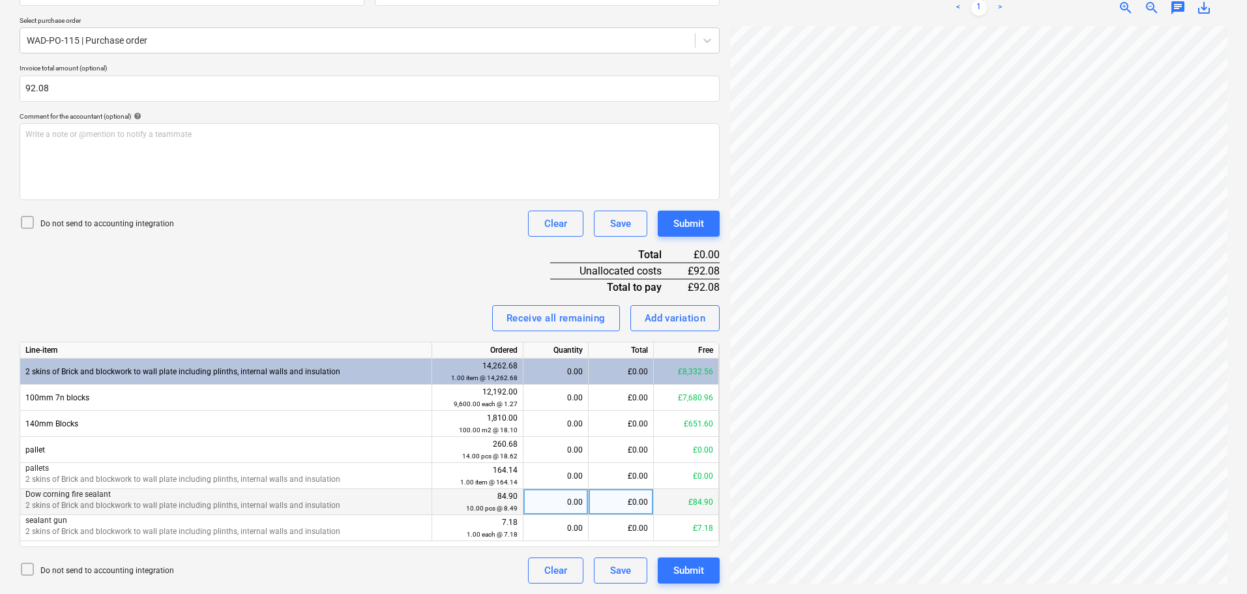
click at [549, 499] on div "0.00" at bounding box center [556, 502] width 54 height 26
type input "10"
click at [309, 275] on div "Invoice name help 1027771680 Invoice number (optional) help 1027771680 Invoice …" at bounding box center [370, 252] width 700 height 662
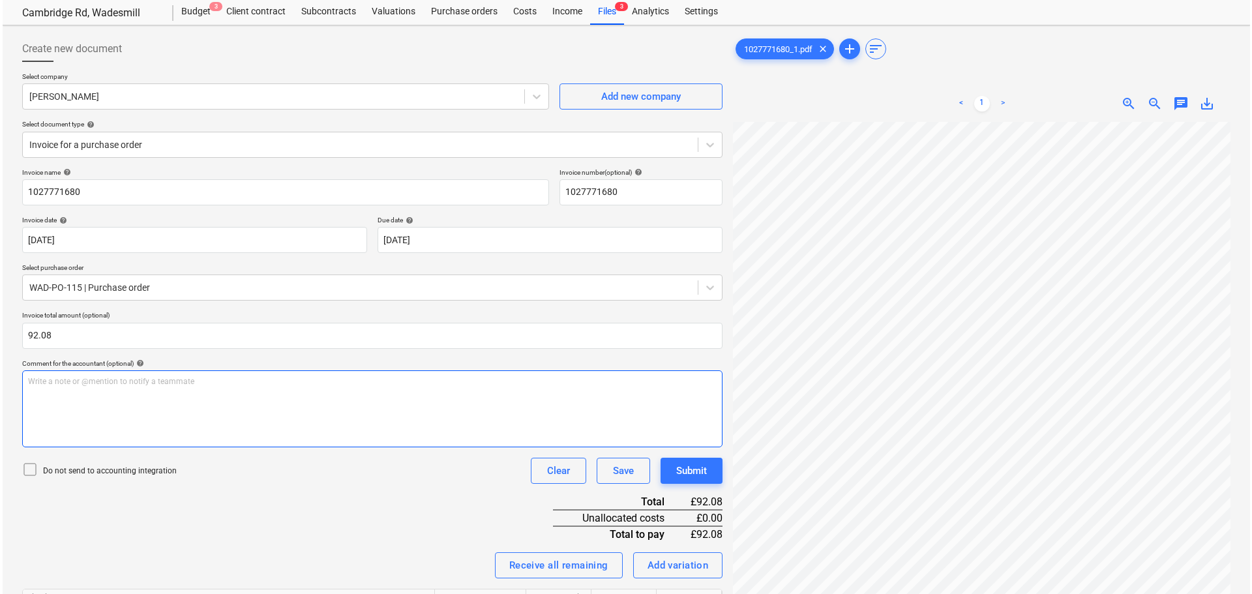
scroll to position [65, 0]
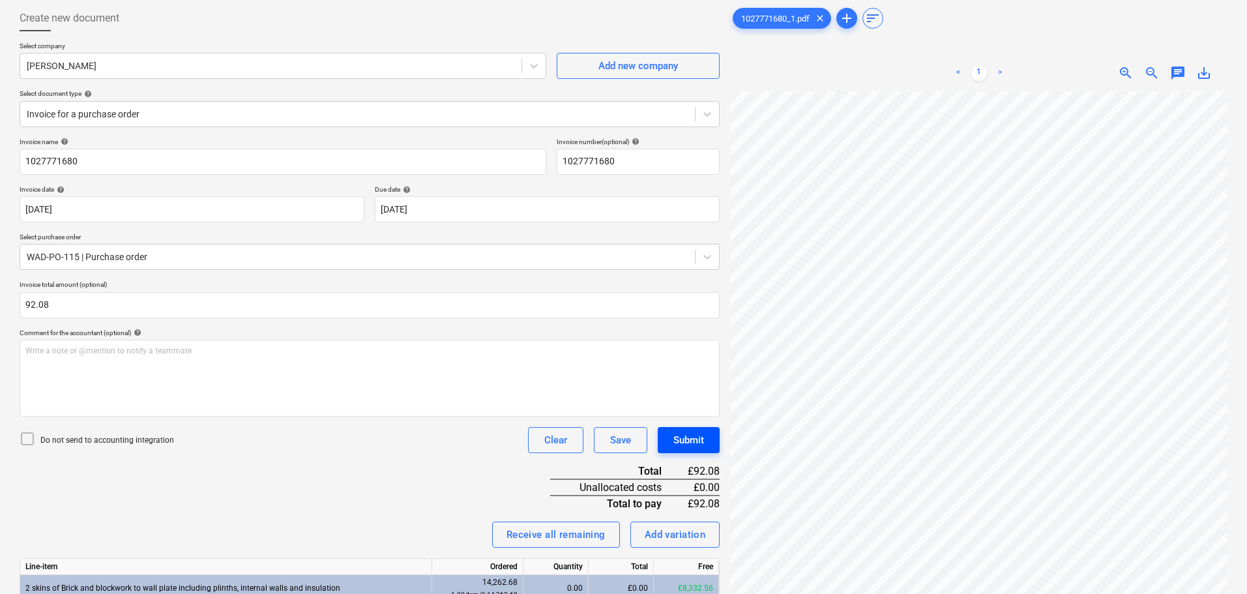
click at [696, 436] on div "Submit" at bounding box center [688, 440] width 31 height 17
